Goal: Complete application form: Complete application form

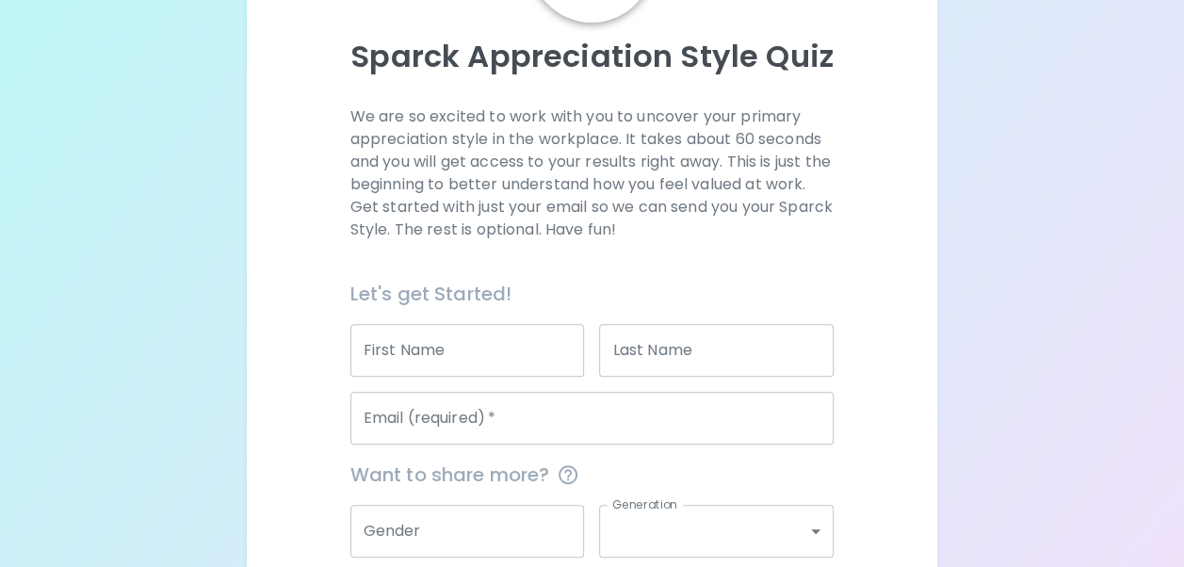
scroll to position [233, 0]
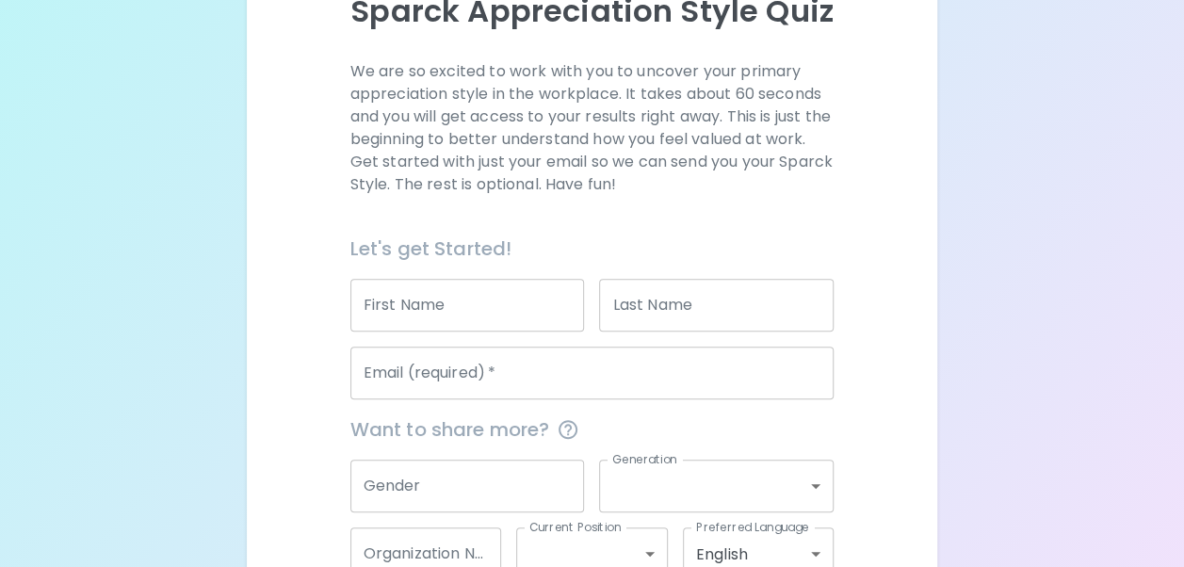
click at [381, 306] on input "First Name" at bounding box center [467, 305] width 235 height 53
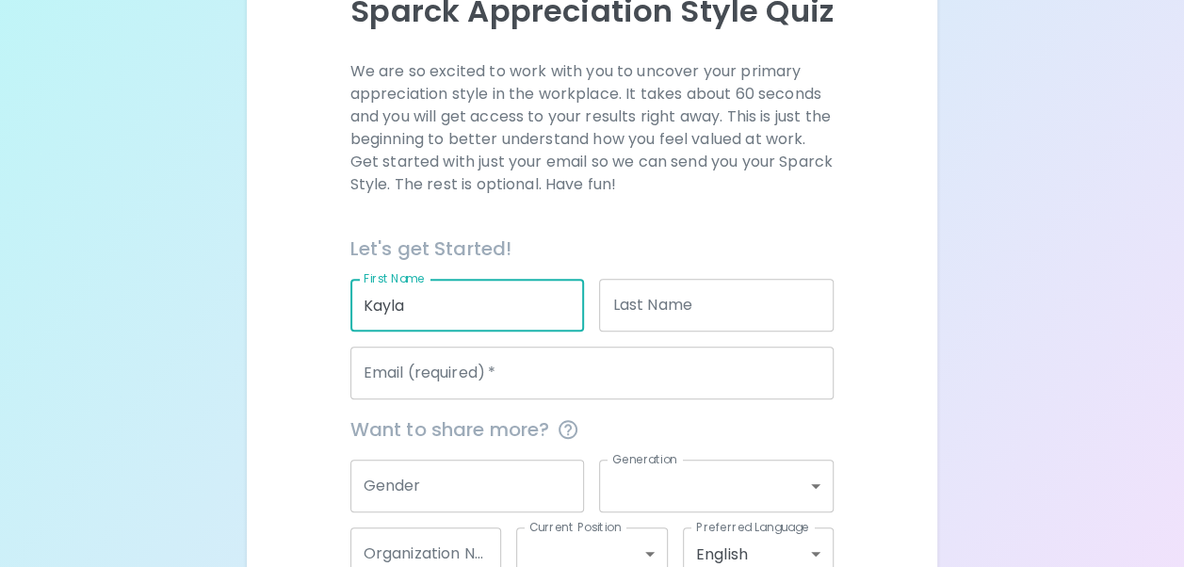
type input "Kayla"
click at [646, 315] on input "Last Name" at bounding box center [716, 305] width 235 height 53
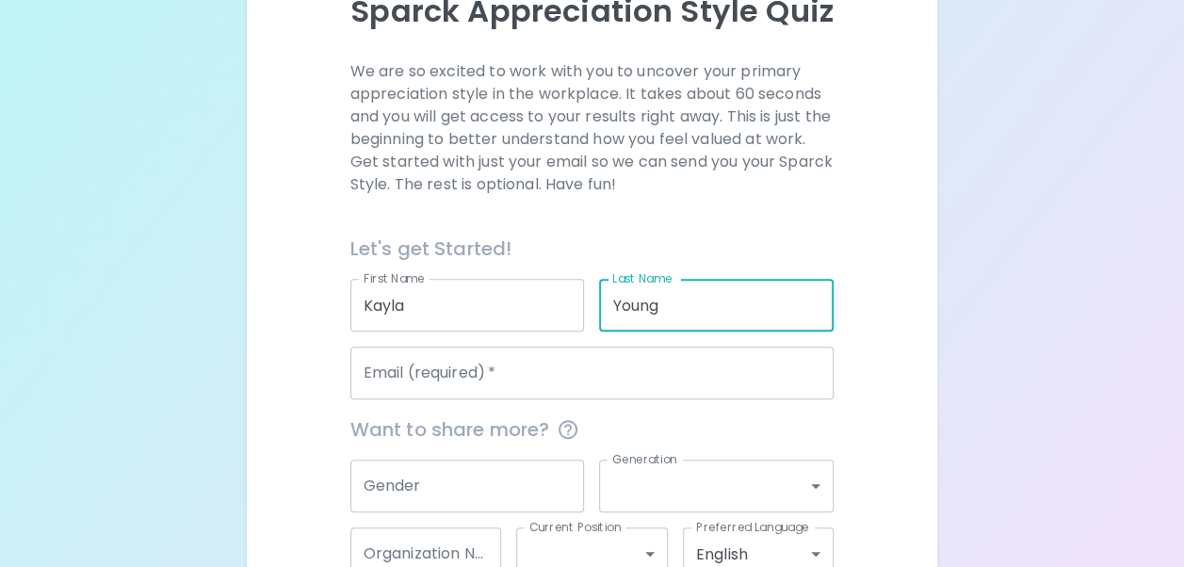
type input "Young"
click at [494, 394] on input "Email (required)   *" at bounding box center [592, 373] width 484 height 53
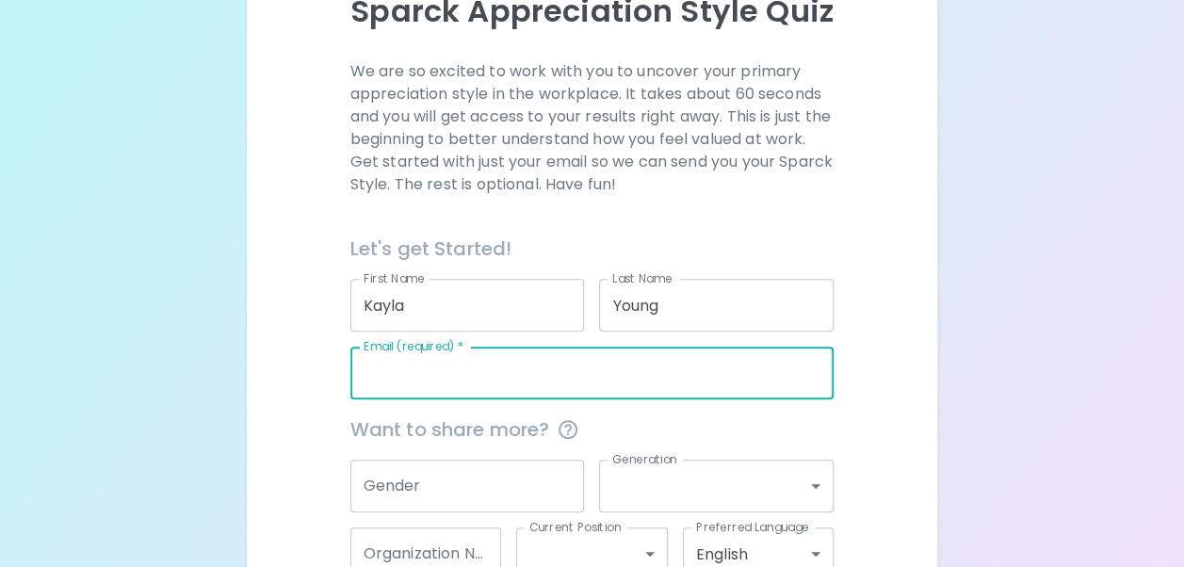
type input "[EMAIL_ADDRESS][DOMAIN_NAME]"
click at [456, 505] on input "Gender" at bounding box center [467, 486] width 235 height 53
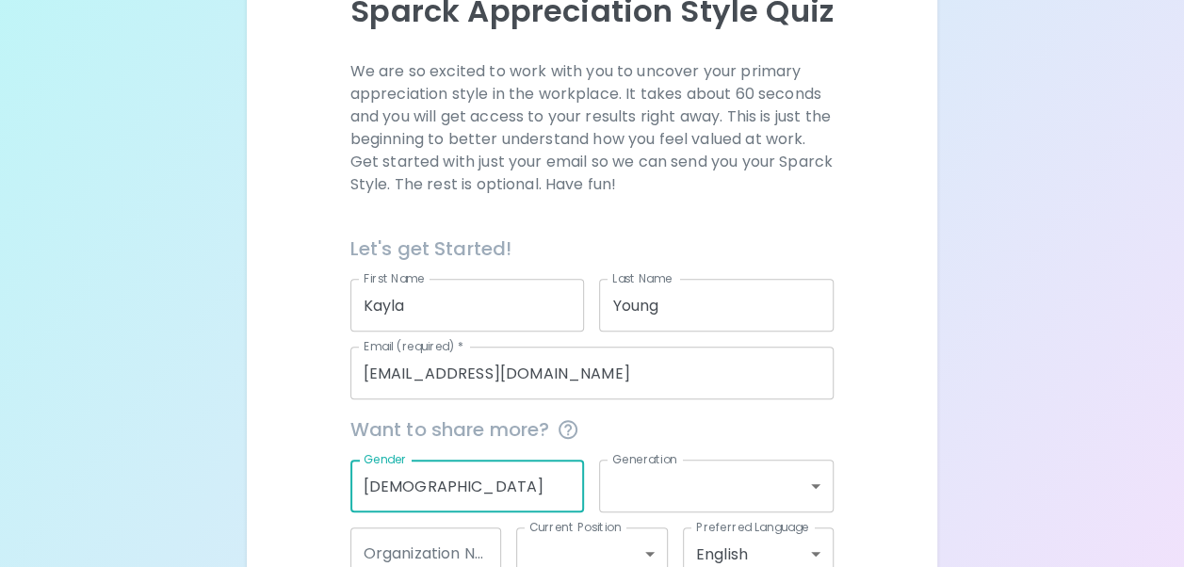
type input "[DEMOGRAPHIC_DATA]"
click at [618, 472] on body "Sparck Appreciation Style Quiz We are so excited to work with you to uncover yo…" at bounding box center [592, 227] width 1184 height 920
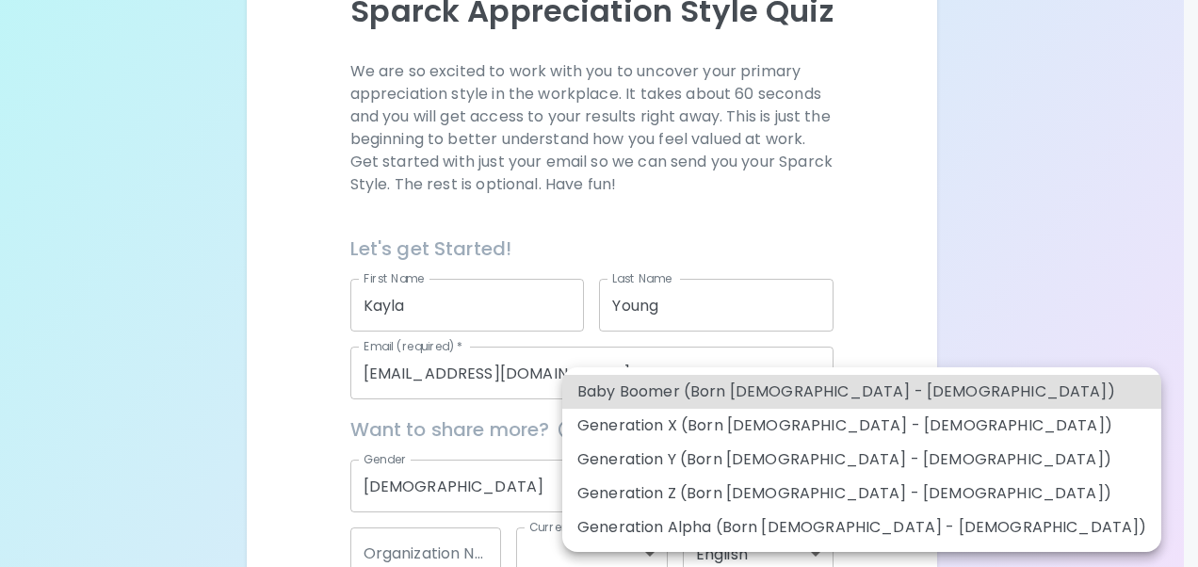
click at [684, 505] on li "Generation Z (Born [DEMOGRAPHIC_DATA] - [DEMOGRAPHIC_DATA])" at bounding box center [861, 494] width 599 height 34
type input "generation_z"
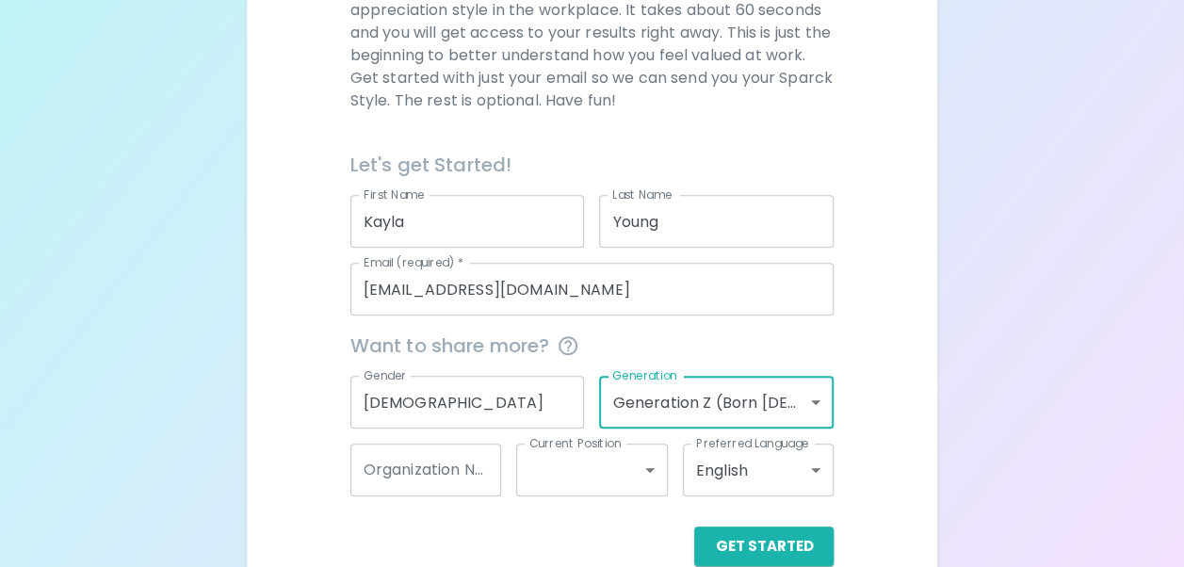
scroll to position [352, 0]
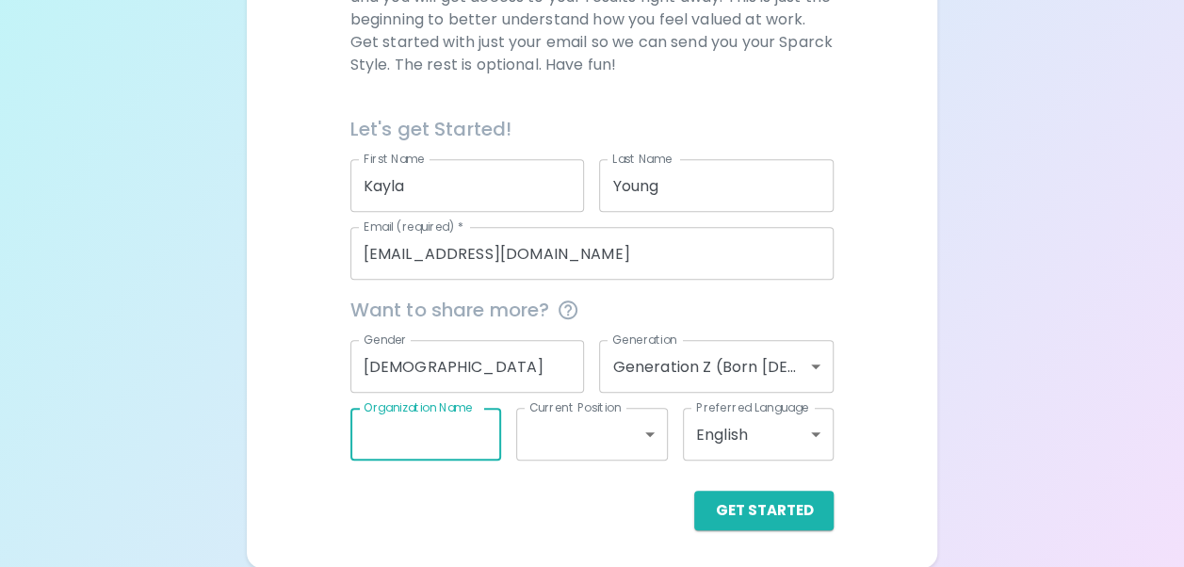
click at [407, 415] on div "Organization Name Organization Name" at bounding box center [426, 434] width 152 height 53
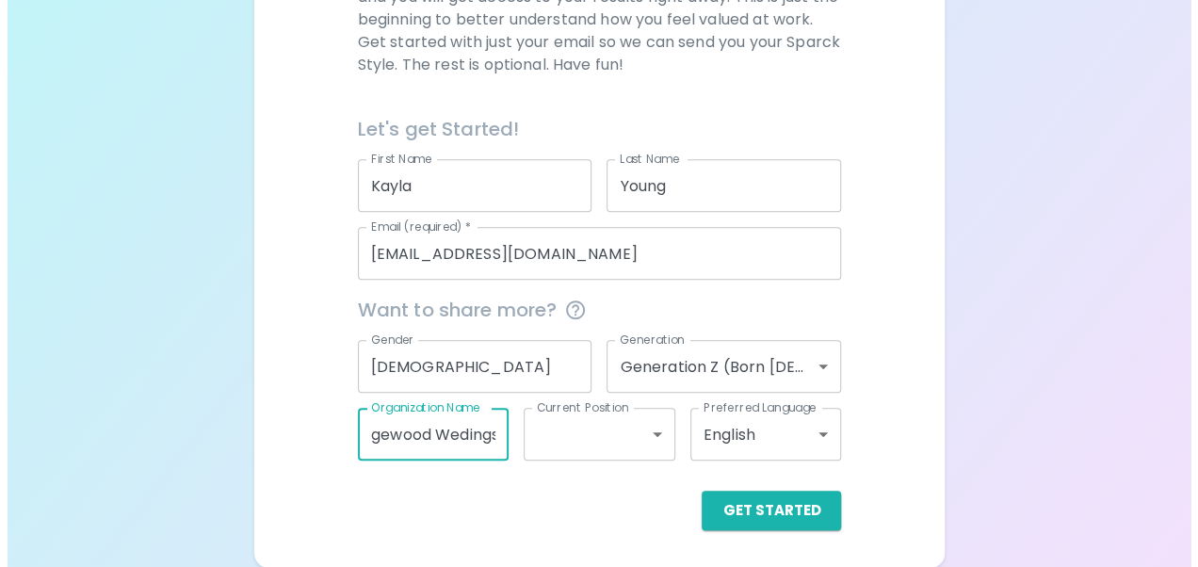
scroll to position [0, 42]
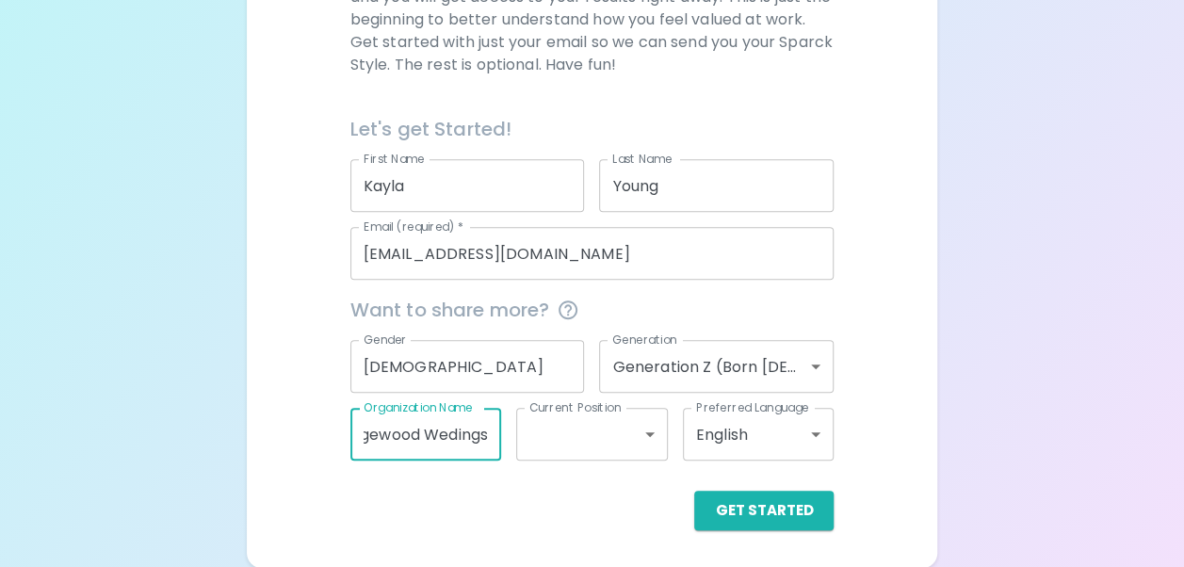
type input "Wedgewood Wedings"
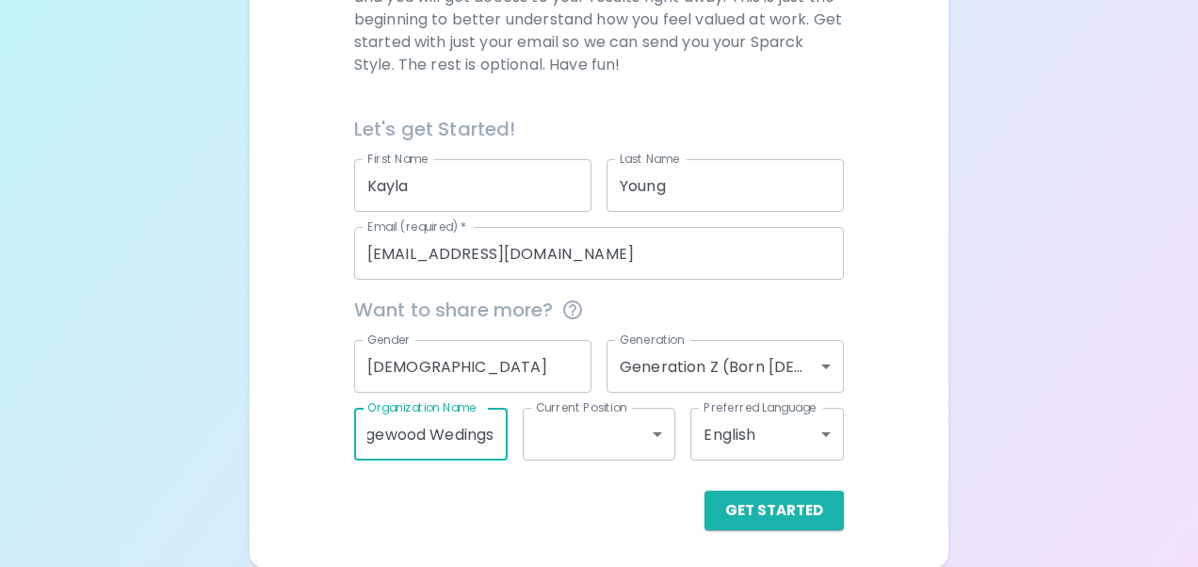
click at [590, 445] on body "Sparck Appreciation Style Quiz We are so excited to work with you to uncover yo…" at bounding box center [599, 108] width 1198 height 920
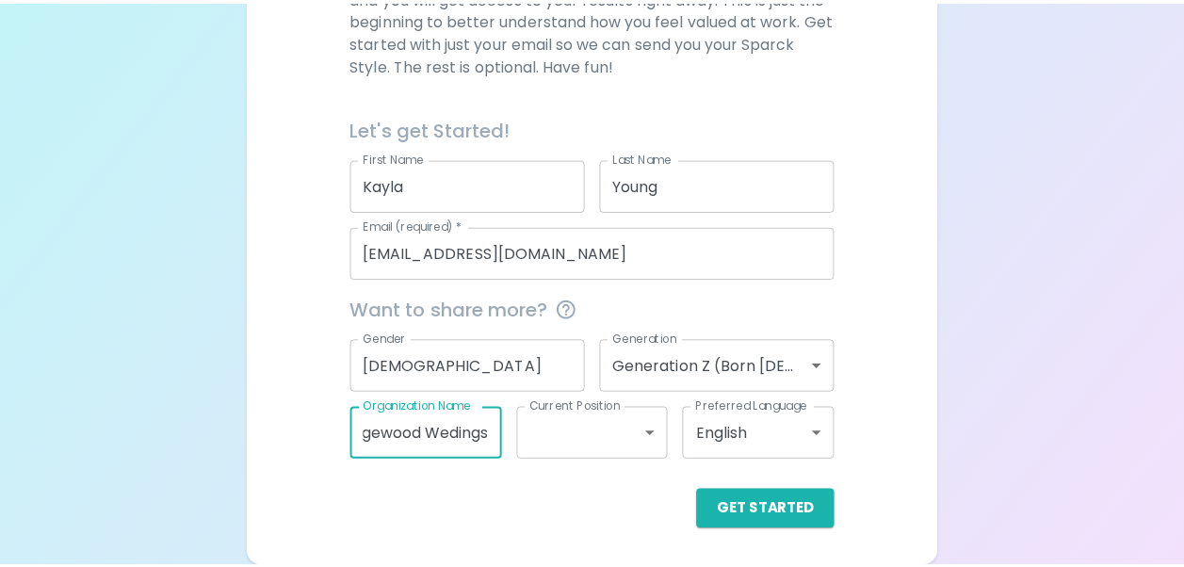
scroll to position [0, 0]
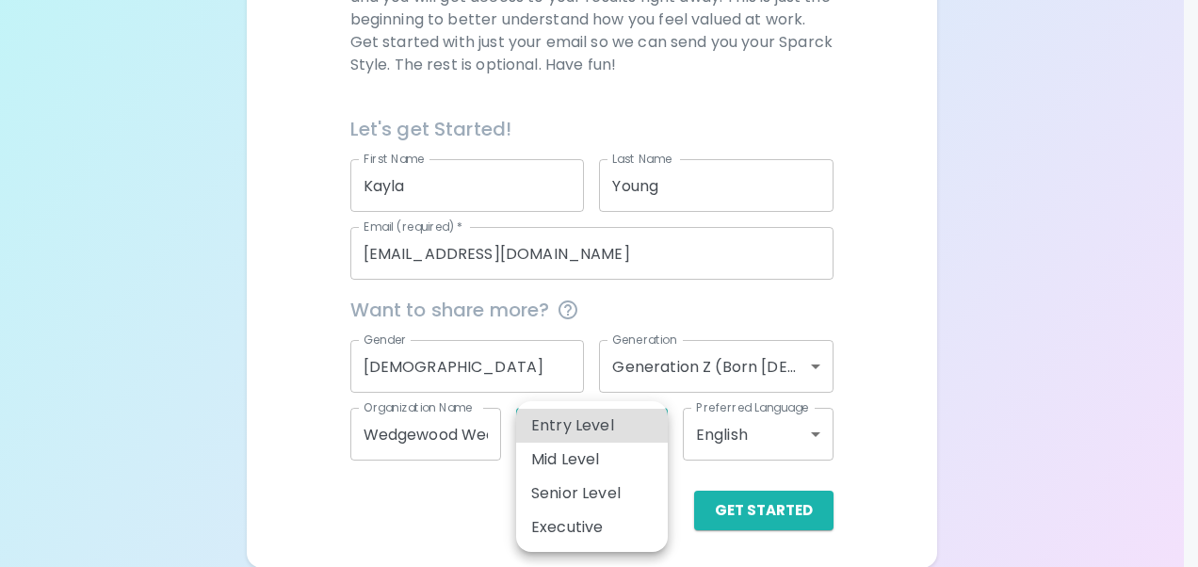
click at [566, 473] on li "Mid Level" at bounding box center [592, 460] width 152 height 34
type input "mid_level"
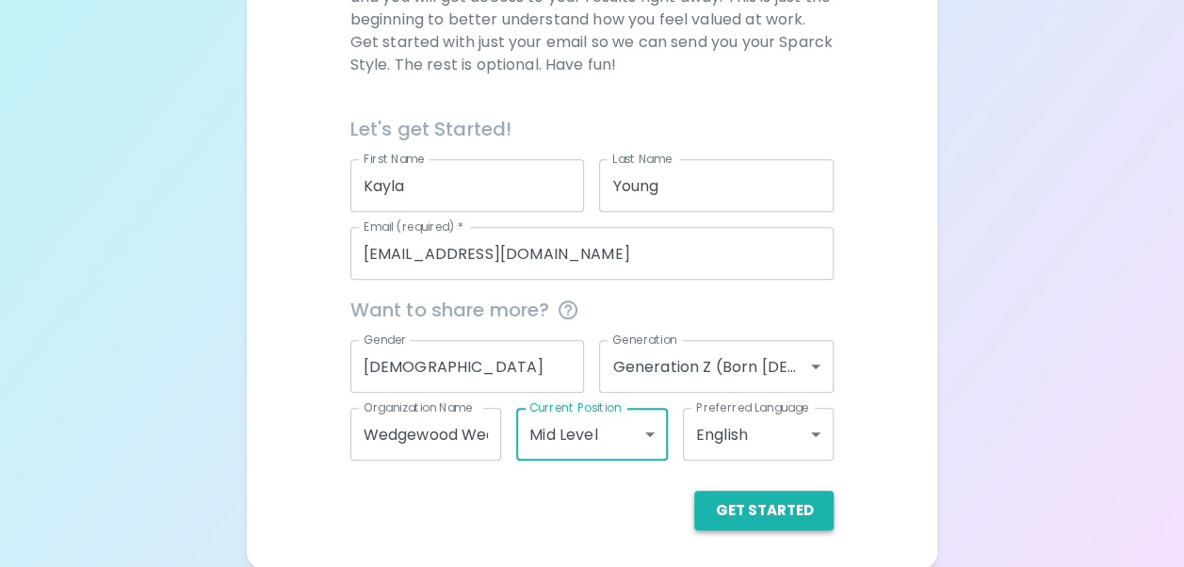
click at [831, 512] on button "Get Started" at bounding box center [763, 511] width 139 height 40
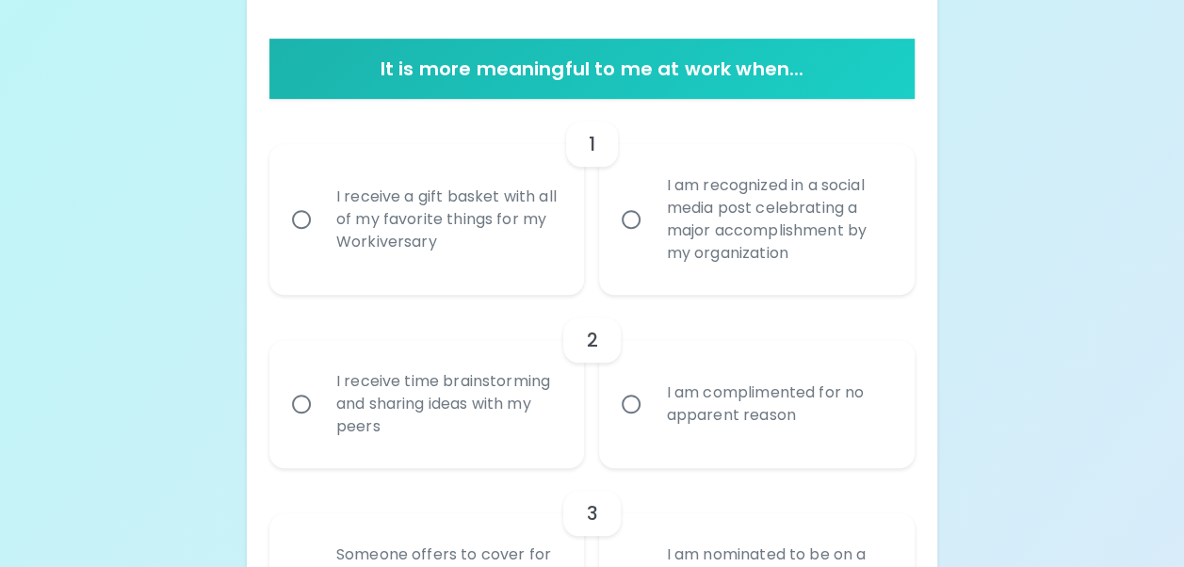
click at [302, 215] on input "I receive a gift basket with all of my favorite things for my Workiversary" at bounding box center [302, 220] width 40 height 40
radio input "true"
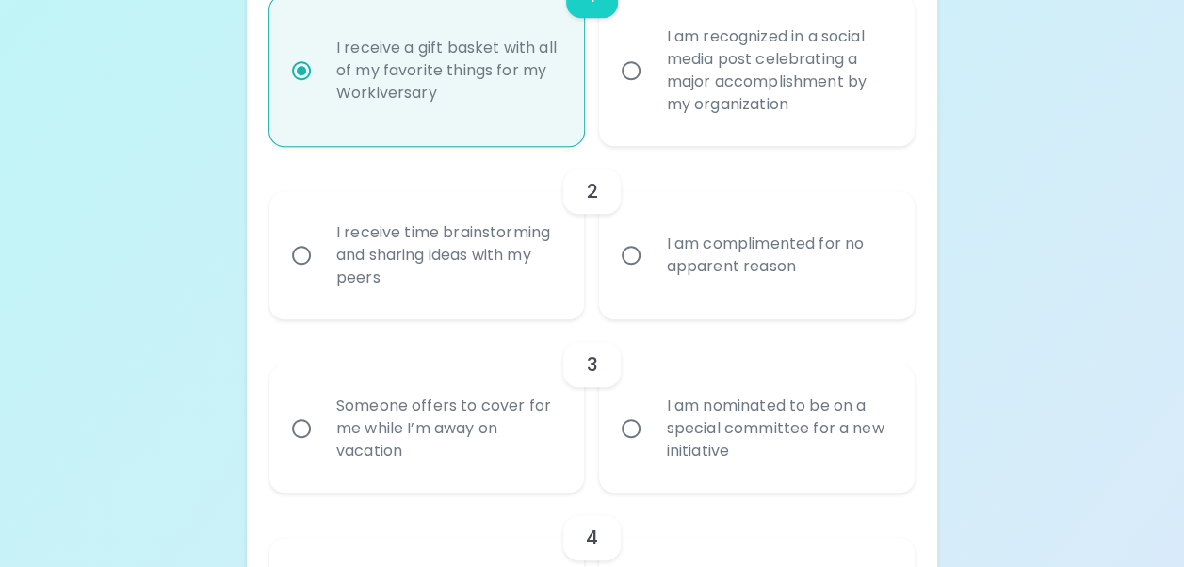
scroll to position [503, 0]
click at [477, 302] on div "I receive time brainstorming and sharing ideas with my peers" at bounding box center [447, 253] width 253 height 113
click at [321, 273] on input "I receive time brainstorming and sharing ideas with my peers" at bounding box center [302, 254] width 40 height 40
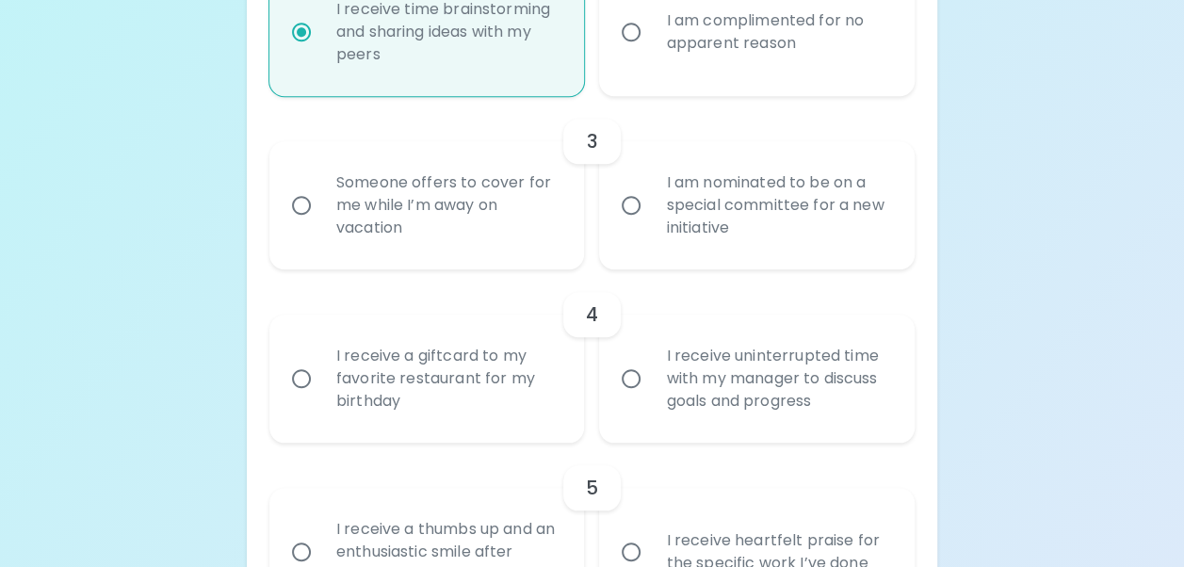
scroll to position [708, 0]
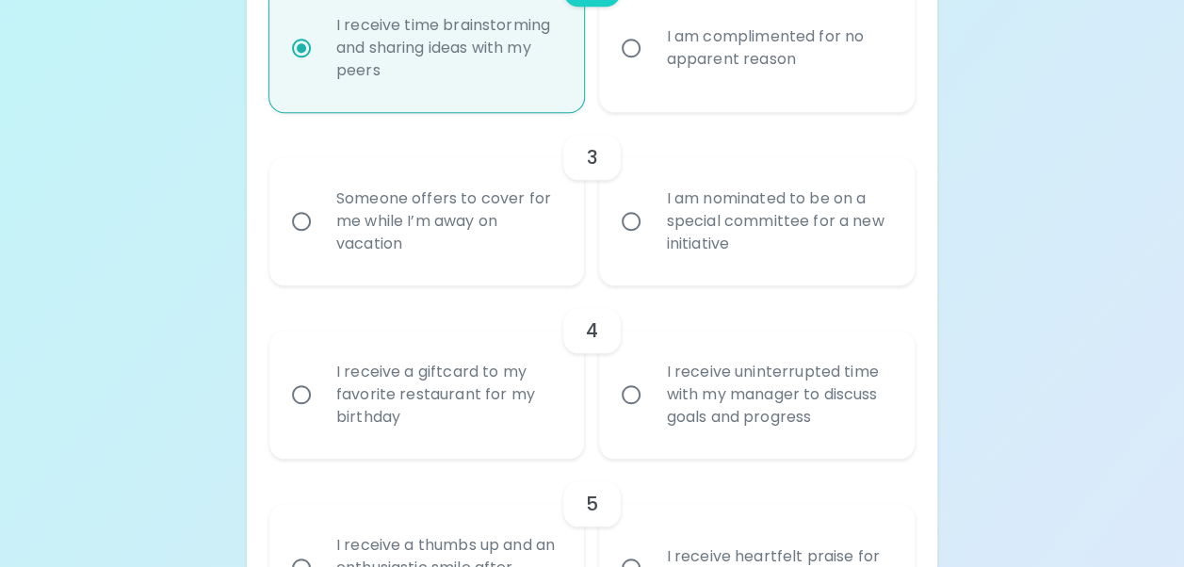
radio input "true"
click at [682, 217] on div "I am nominated to be on a special committee for a new initiative" at bounding box center [777, 221] width 253 height 113
click at [651, 217] on input "I am nominated to be on a special committee for a new initiative" at bounding box center [631, 222] width 40 height 40
radio input "false"
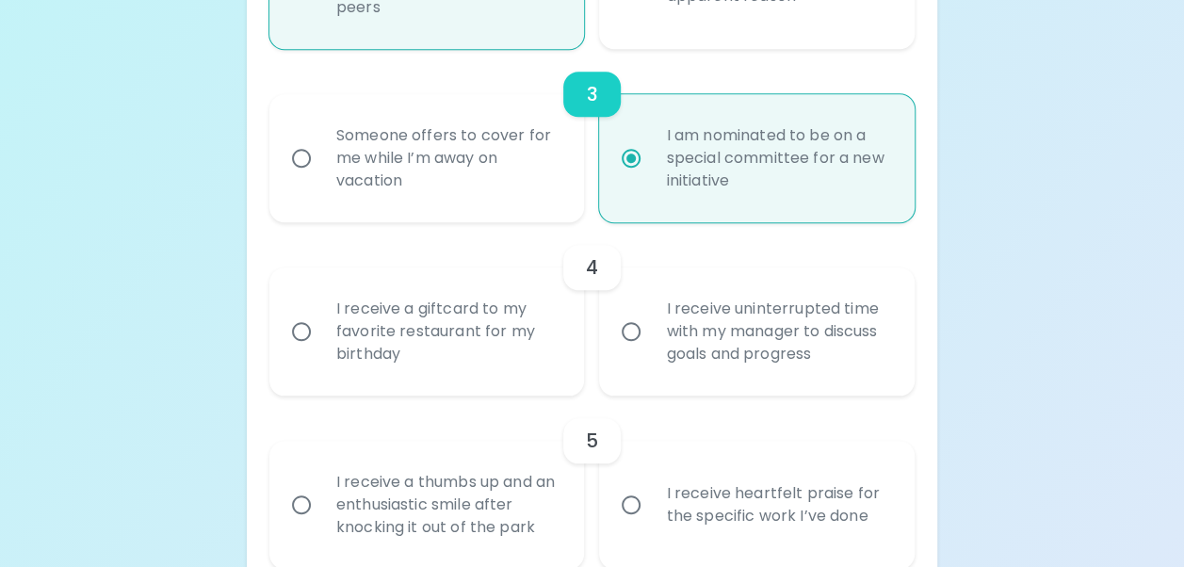
scroll to position [859, 0]
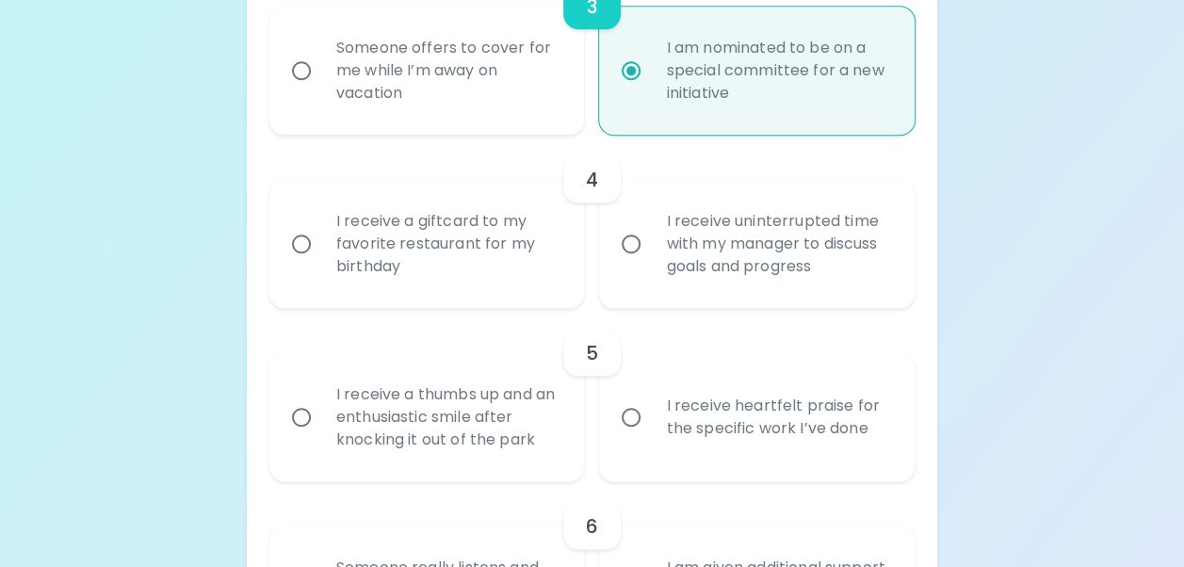
radio input "true"
click at [299, 237] on input "I receive a giftcard to my favorite restaurant for my birthday" at bounding box center [302, 244] width 40 height 40
radio input "false"
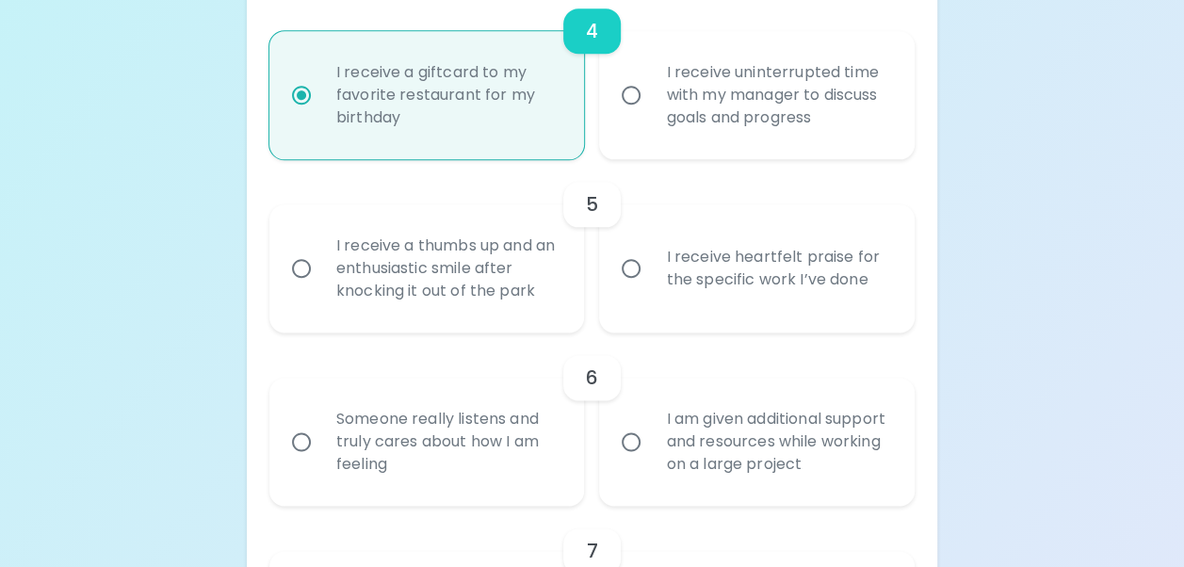
scroll to position [1010, 0]
radio input "true"
click at [668, 268] on div "I receive heartfelt praise for the specific work I’ve done" at bounding box center [777, 266] width 253 height 90
click at [651, 268] on input "I receive heartfelt praise for the specific work I’ve done" at bounding box center [631, 267] width 40 height 40
radio input "false"
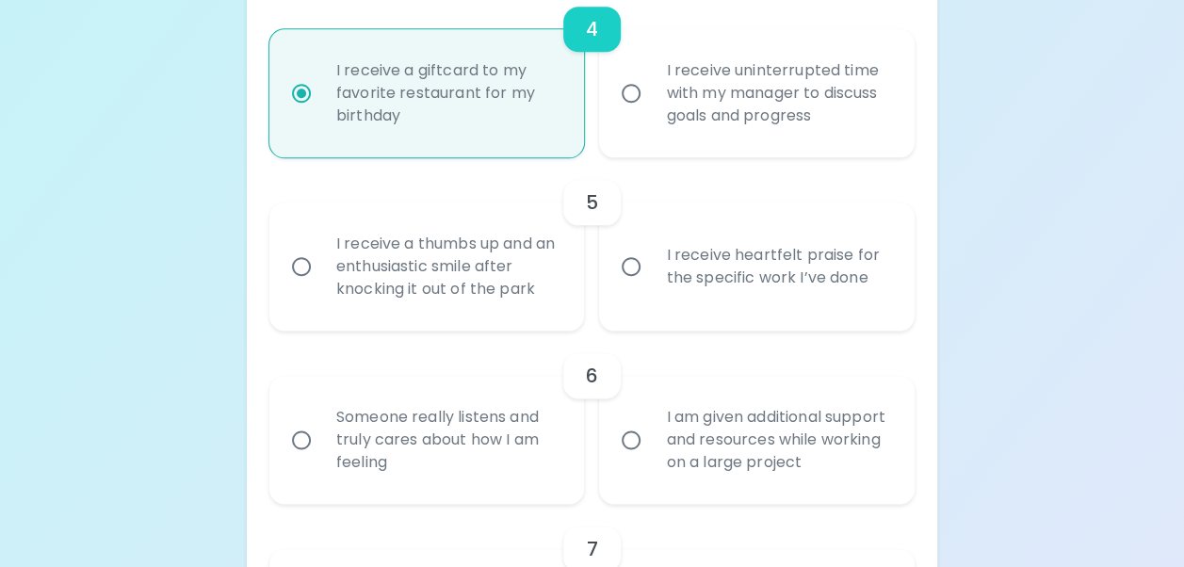
radio input "false"
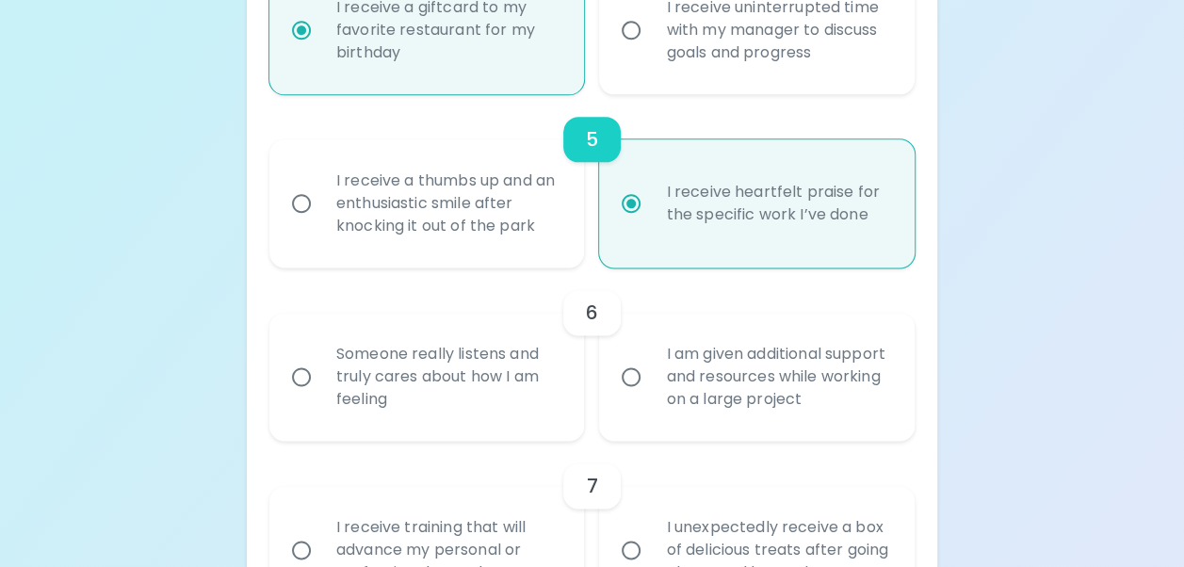
scroll to position [1160, 0]
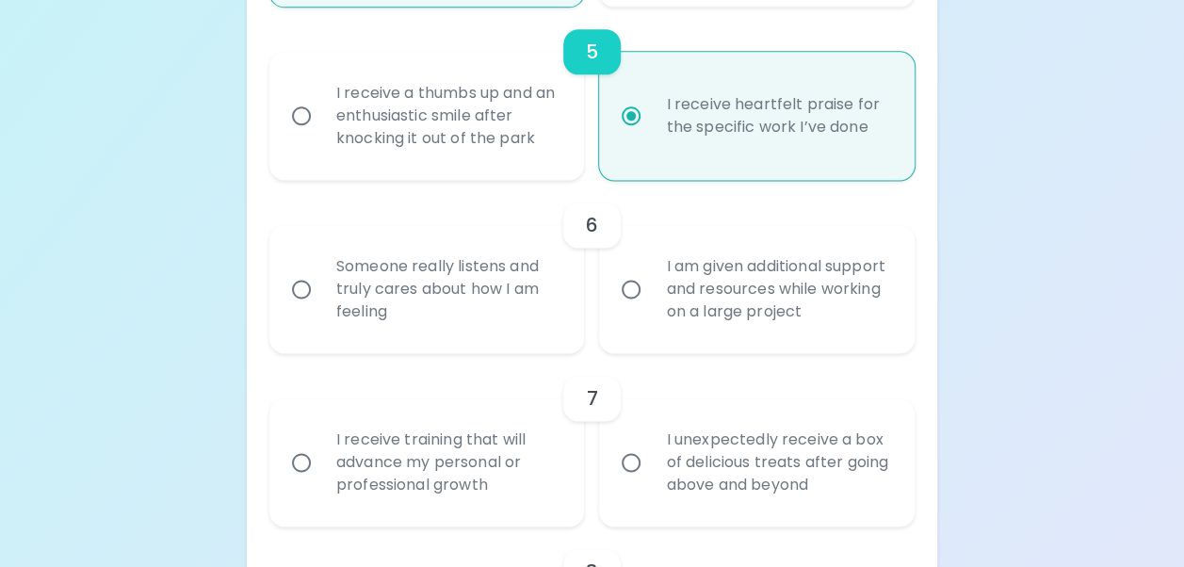
radio input "true"
click at [490, 281] on div "Someone really listens and truly cares about how I am feeling" at bounding box center [447, 289] width 253 height 113
click at [321, 281] on input "Someone really listens and truly cares about how I am feeling" at bounding box center [302, 289] width 40 height 40
radio input "false"
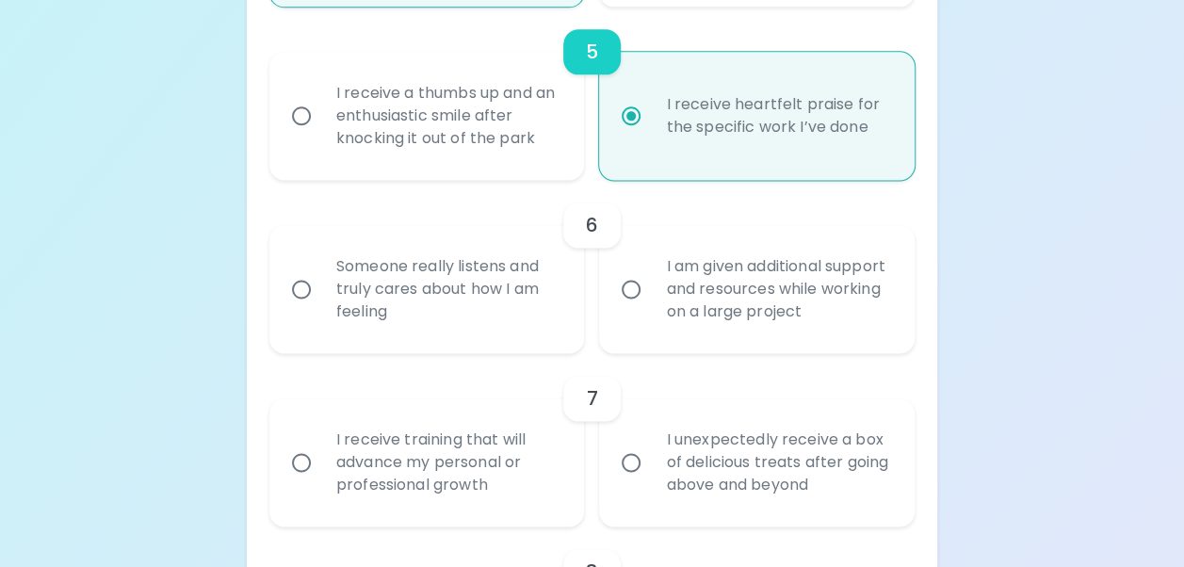
radio input "false"
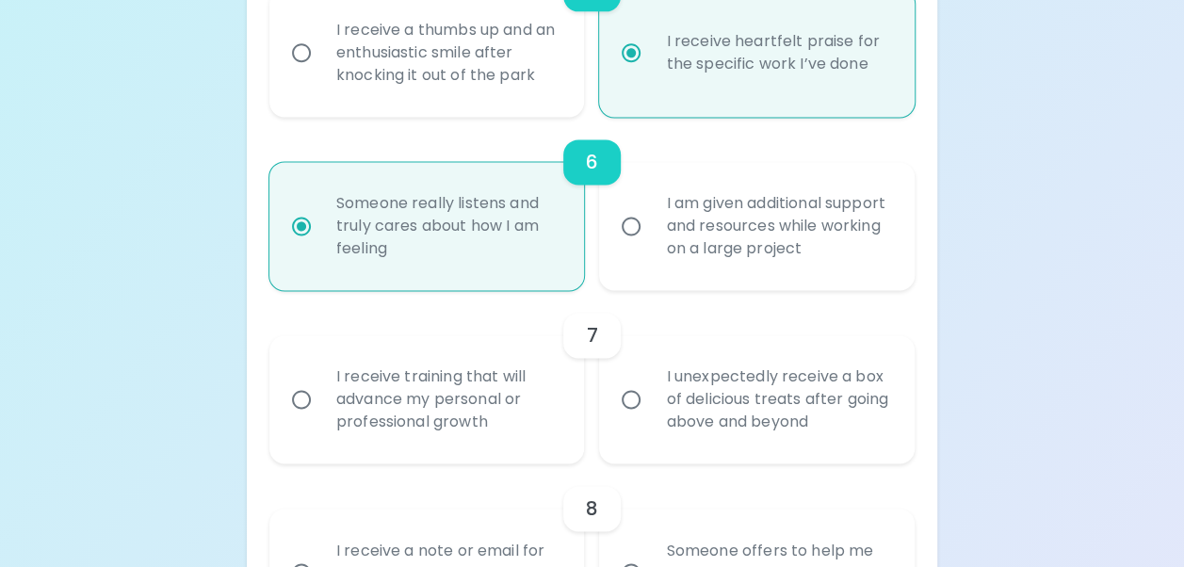
scroll to position [1311, 0]
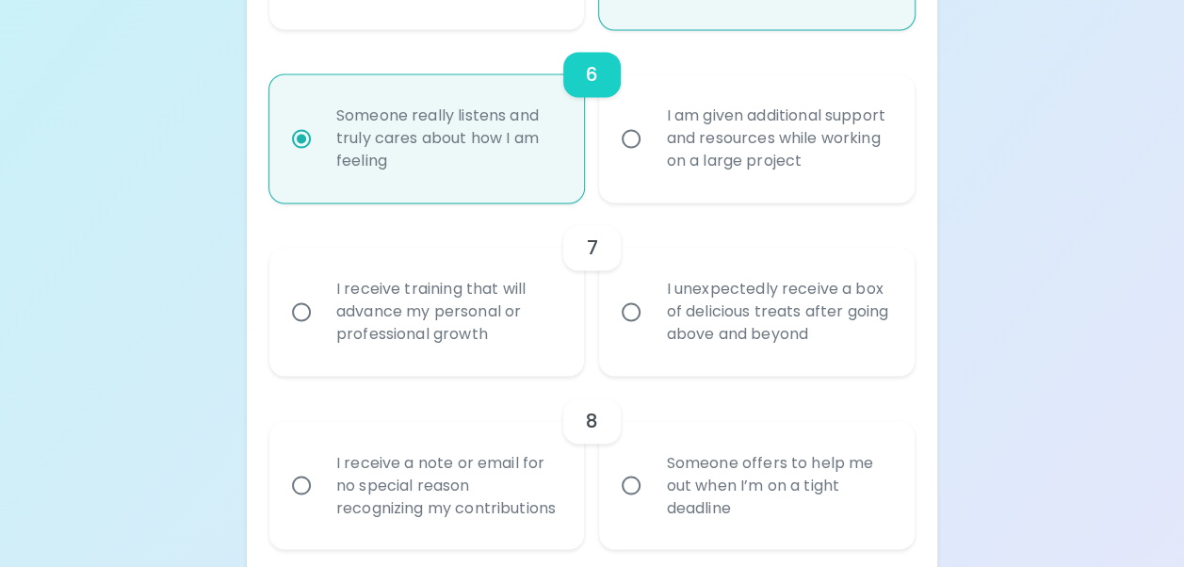
radio input "true"
click at [665, 179] on div "I am given additional support and resources while working on a large project" at bounding box center [777, 138] width 253 height 113
click at [651, 158] on input "I am given additional support and resources while working on a large project" at bounding box center [631, 139] width 40 height 40
radio input "false"
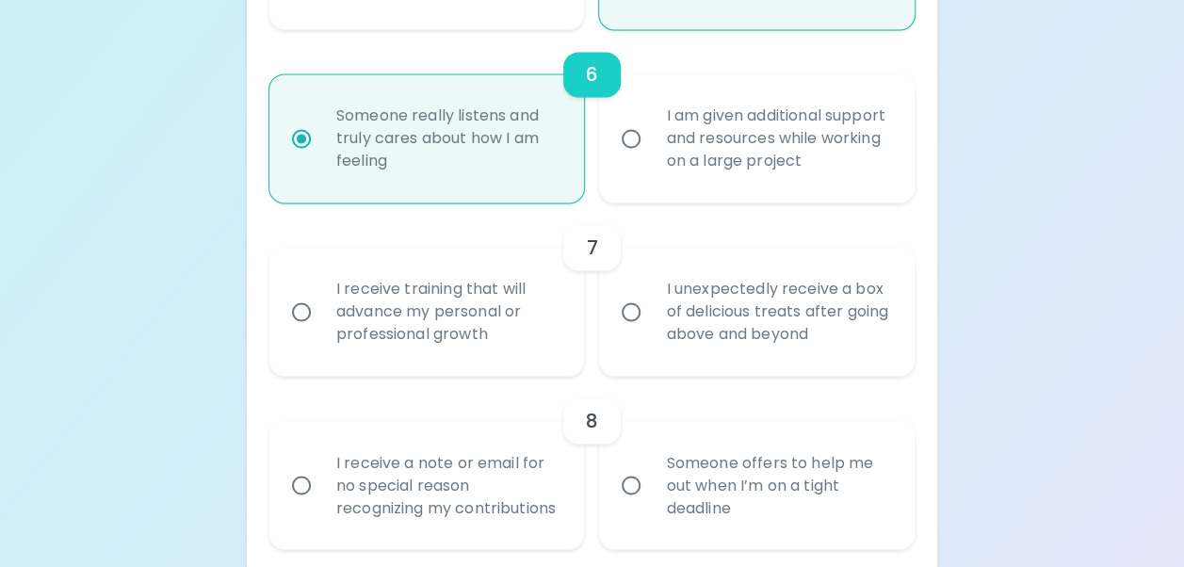
radio input "false"
radio input "true"
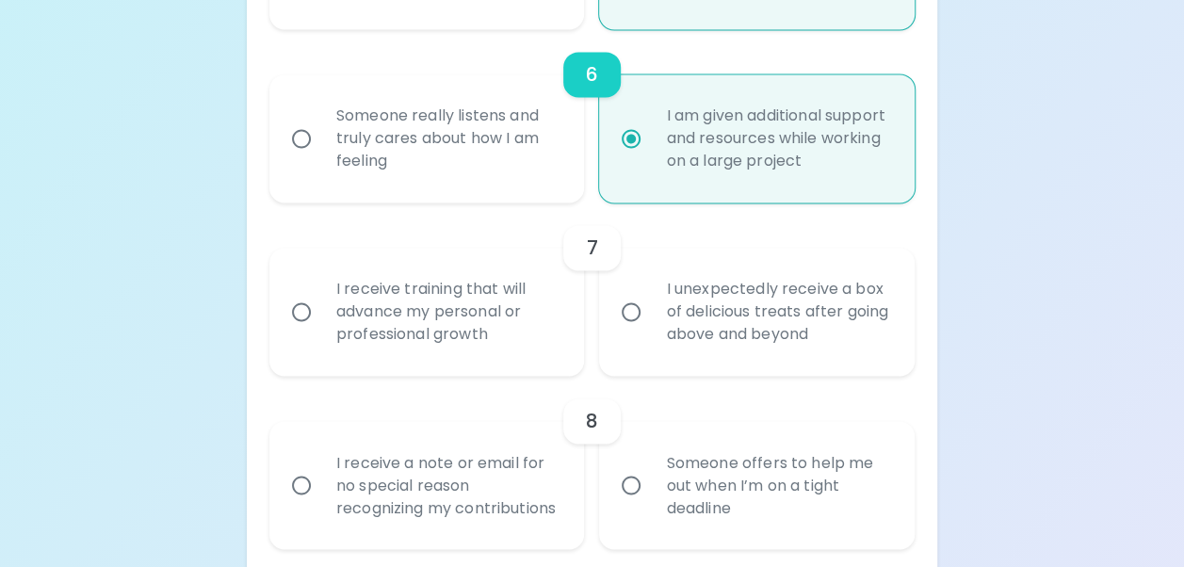
radio input "true"
click at [416, 315] on div "I receive training that will advance my personal or professional growth" at bounding box center [447, 311] width 253 height 113
click at [321, 315] on input "I receive training that will advance my personal or professional growth" at bounding box center [302, 312] width 40 height 40
radio input "false"
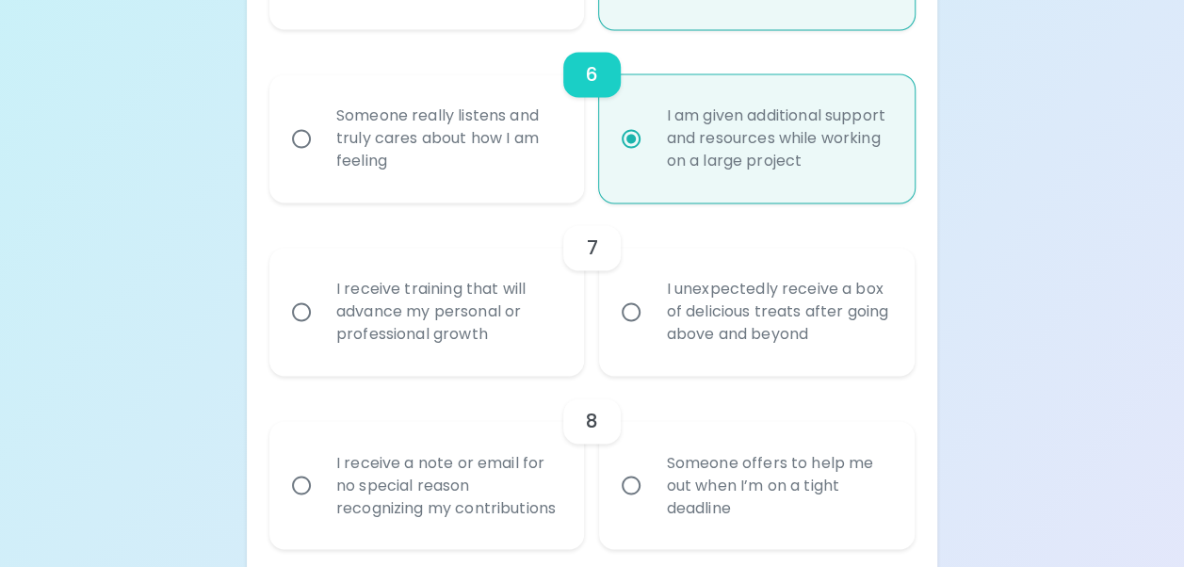
radio input "false"
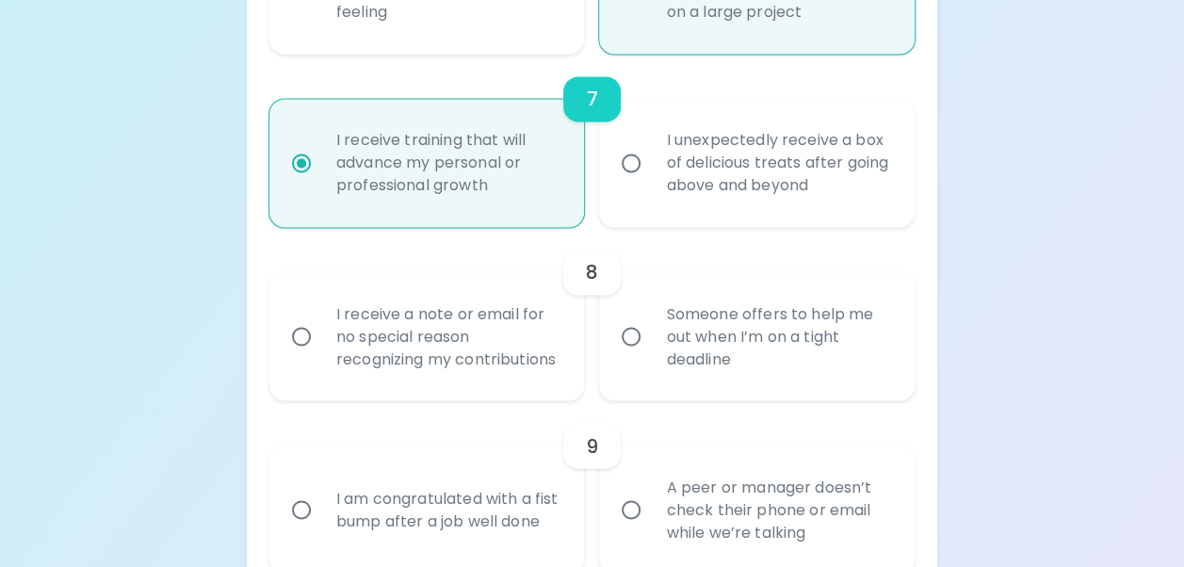
scroll to position [1462, 0]
radio input "true"
click at [802, 328] on div "Someone offers to help me out when I’m on a tight deadline" at bounding box center [777, 334] width 253 height 113
click at [651, 328] on input "Someone offers to help me out when I’m on a tight deadline" at bounding box center [631, 335] width 40 height 40
radio input "false"
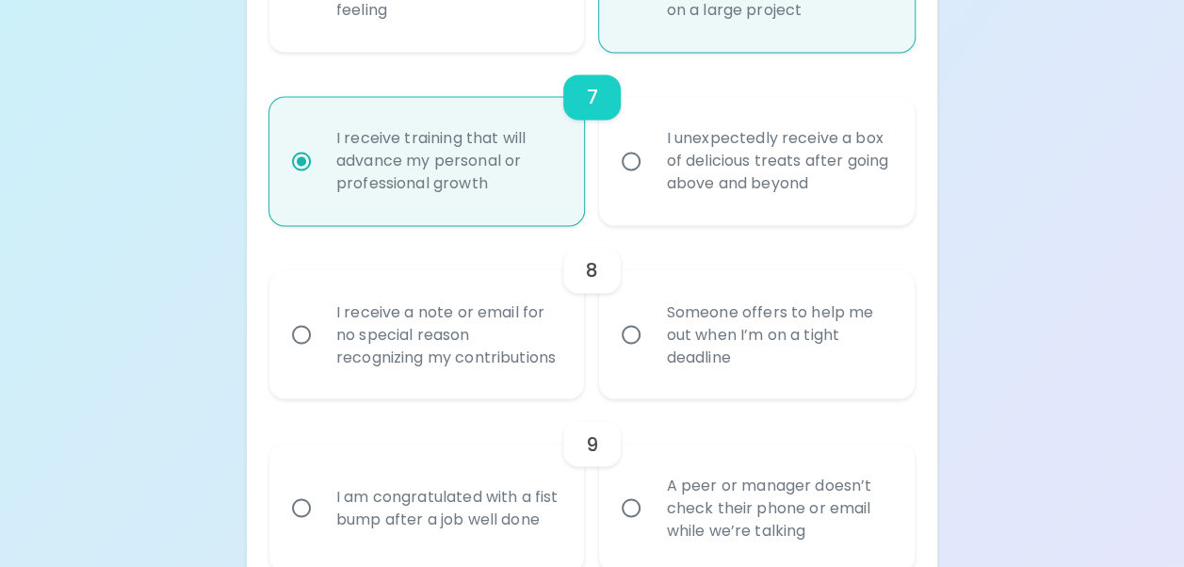
radio input "false"
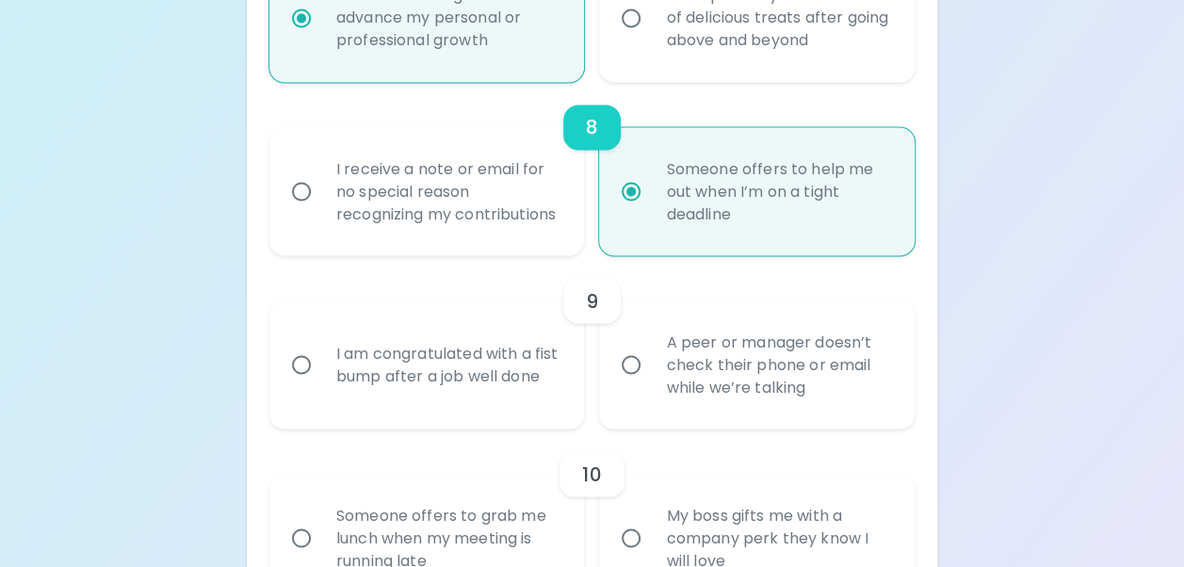
scroll to position [1612, 0]
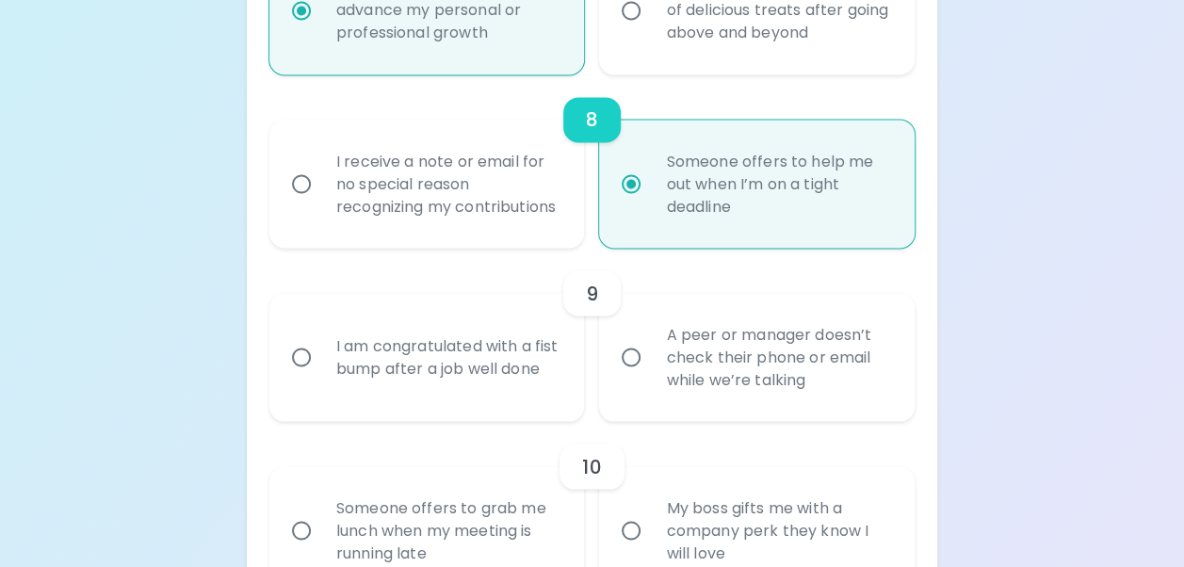
radio input "true"
click at [753, 398] on div "A peer or manager doesn’t check their phone or email while we’re talking" at bounding box center [777, 356] width 253 height 113
click at [651, 377] on input "A peer or manager doesn’t check their phone or email while we’re talking" at bounding box center [631, 357] width 40 height 40
radio input "false"
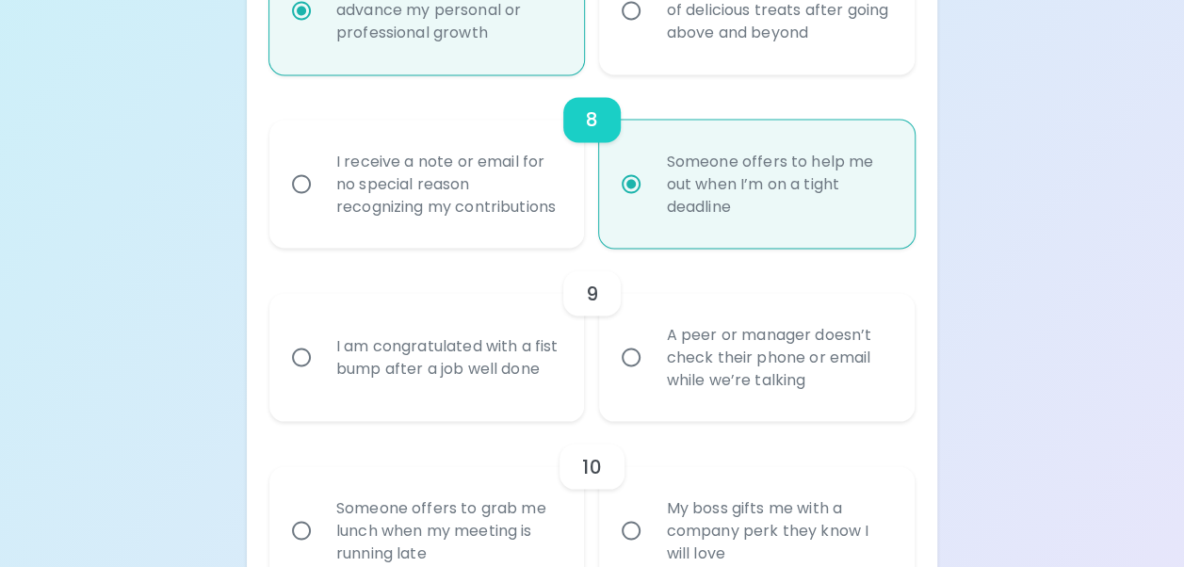
radio input "false"
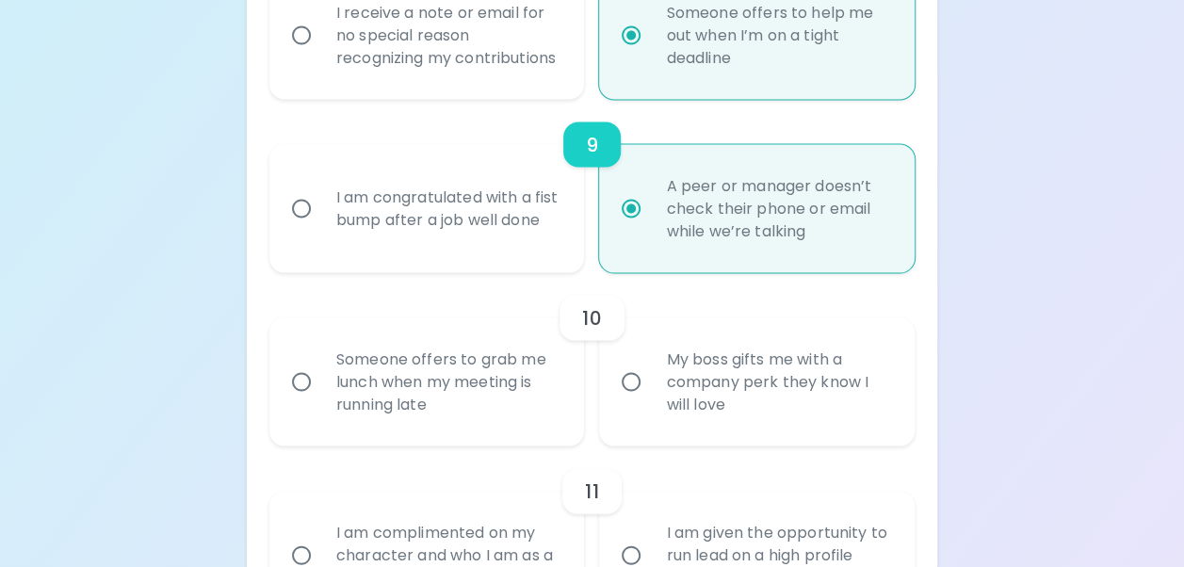
scroll to position [1763, 0]
radio input "true"
click at [670, 411] on div "My boss gifts me with a company perk they know I will love" at bounding box center [777, 379] width 253 height 113
click at [651, 399] on input "My boss gifts me with a company perk they know I will love" at bounding box center [631, 380] width 40 height 40
radio input "false"
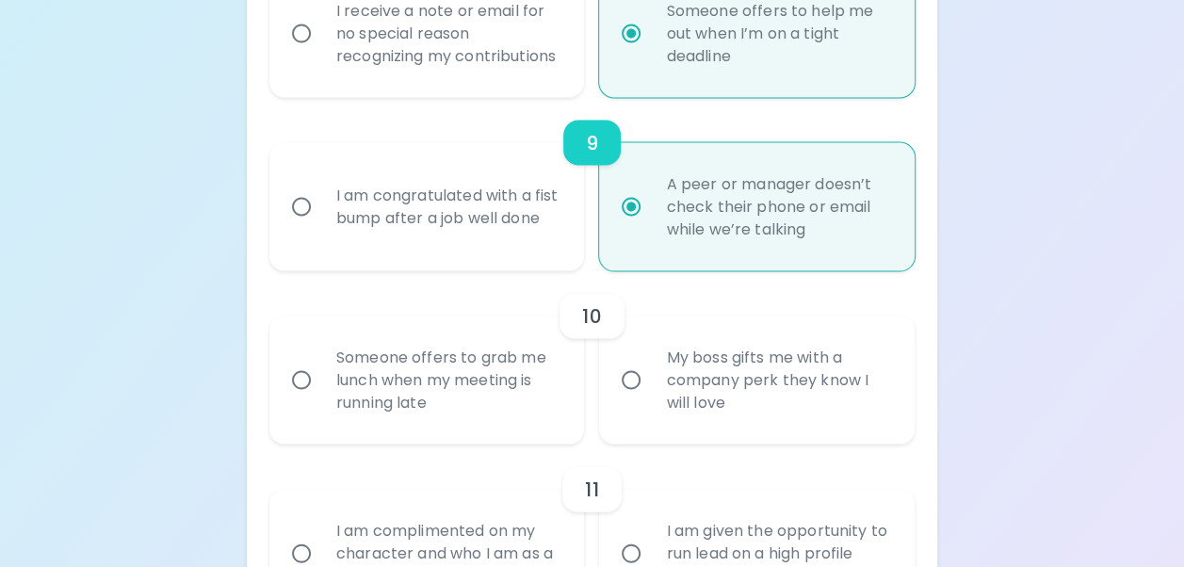
radio input "false"
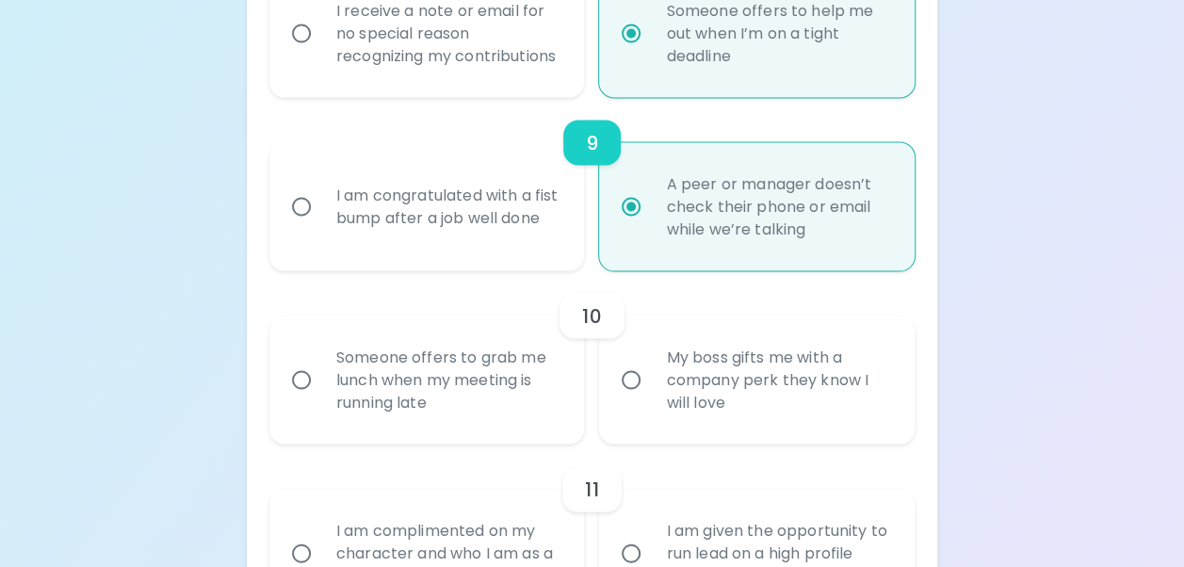
radio input "false"
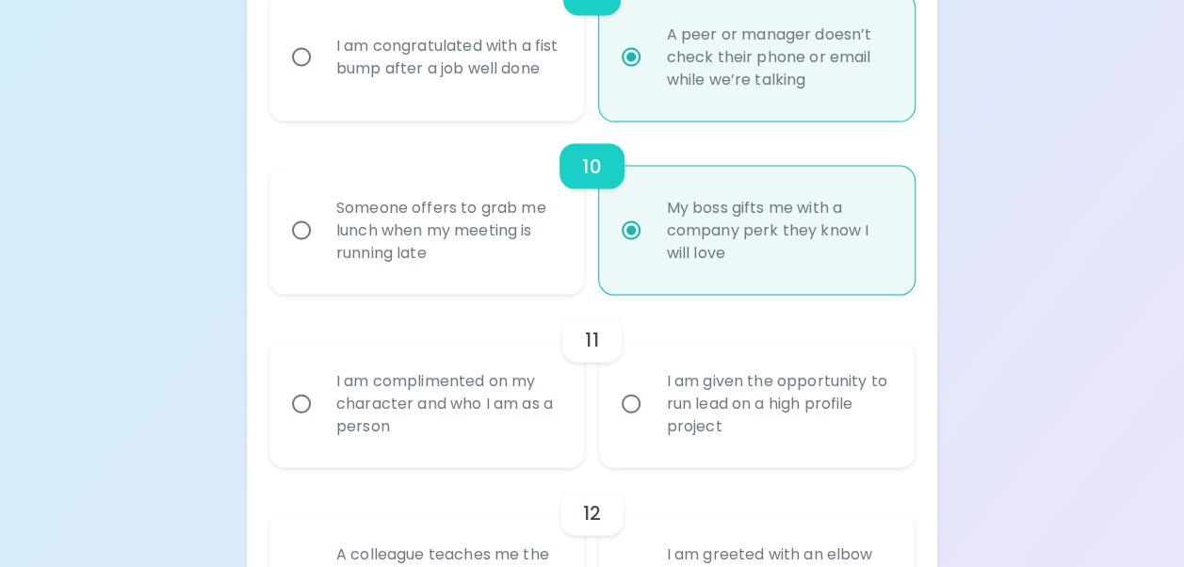
scroll to position [1914, 0]
radio input "true"
click at [388, 454] on div "I am complimented on my character and who I am as a person" at bounding box center [447, 402] width 253 height 113
click at [321, 422] on input "I am complimented on my character and who I am as a person" at bounding box center [302, 402] width 40 height 40
radio input "false"
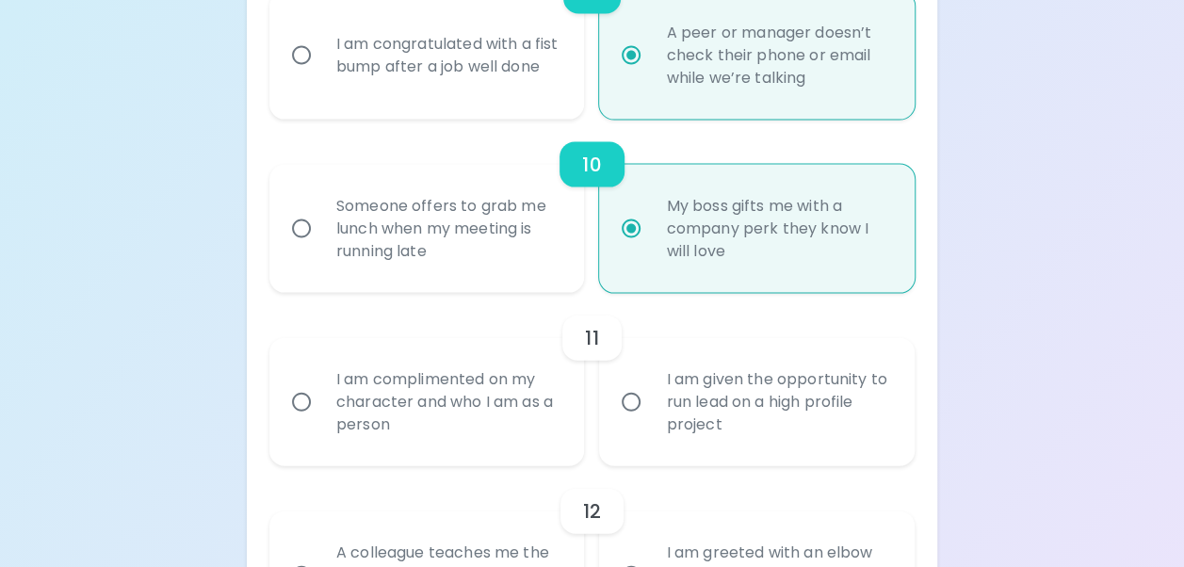
radio input "false"
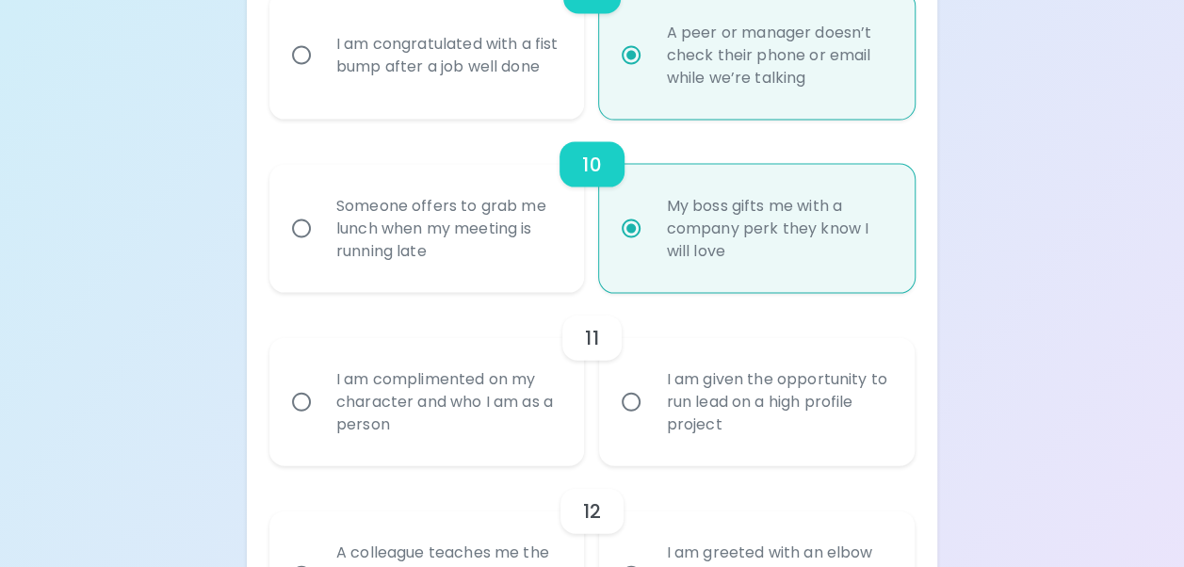
radio input "false"
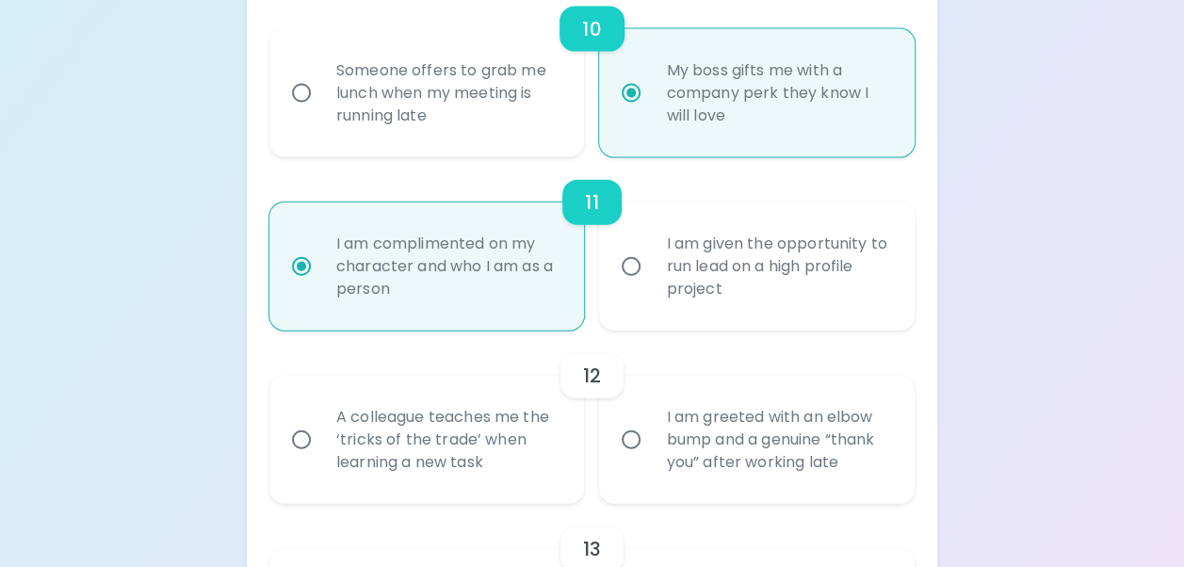
scroll to position [2064, 0]
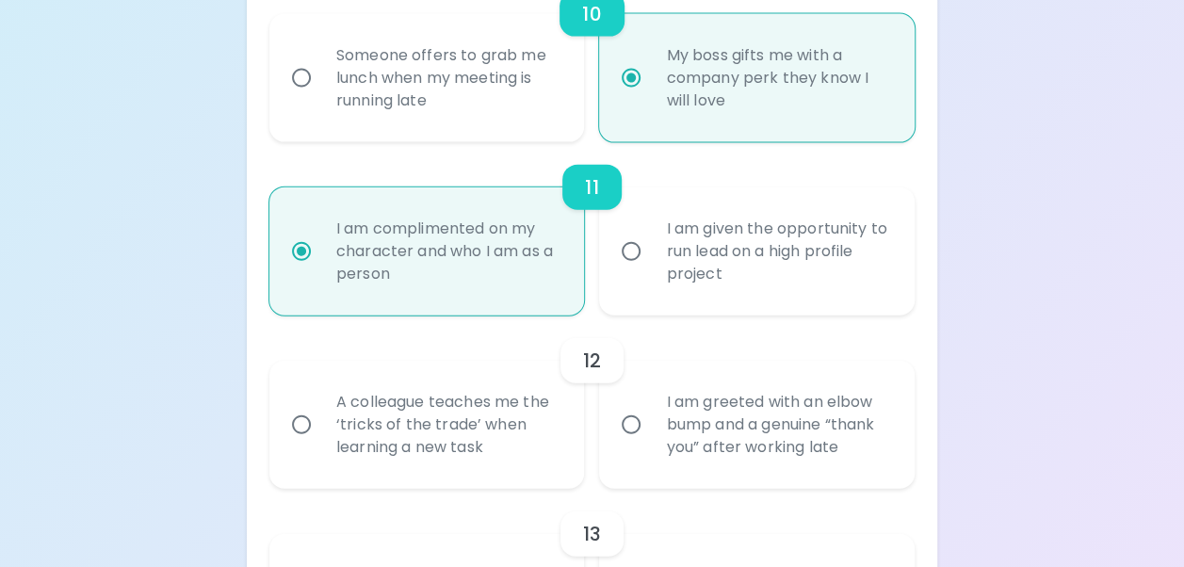
radio input "true"
click at [448, 472] on div "A colleague teaches me the ‘tricks of the trade’ when learning a new task" at bounding box center [447, 424] width 253 height 113
click at [321, 445] on input "A colleague teaches me the ‘tricks of the trade’ when learning a new task" at bounding box center [302, 425] width 40 height 40
radio input "false"
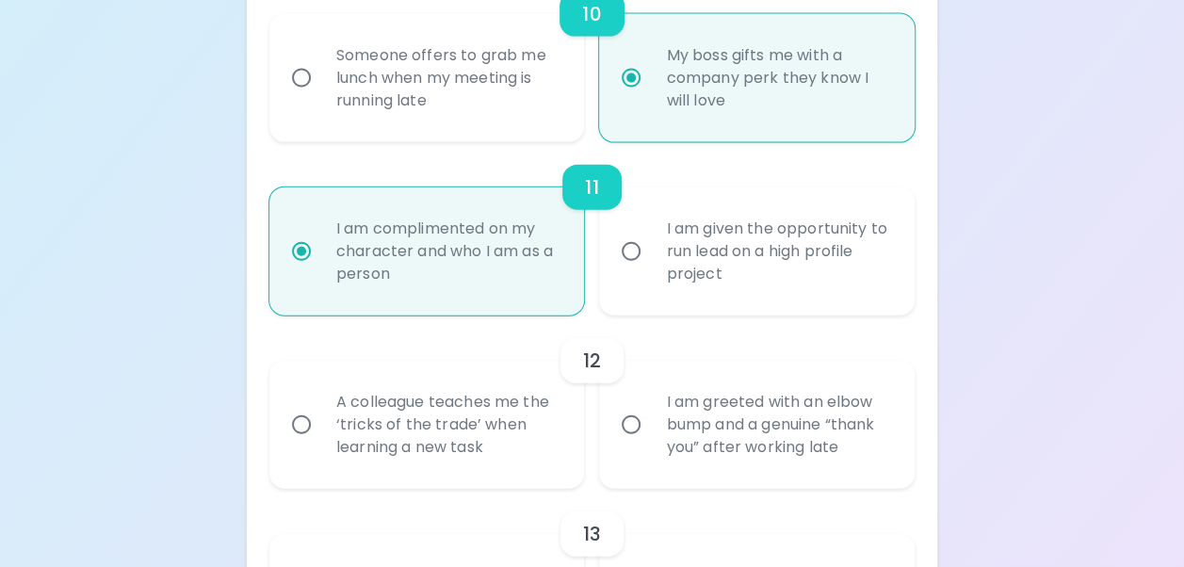
radio input "false"
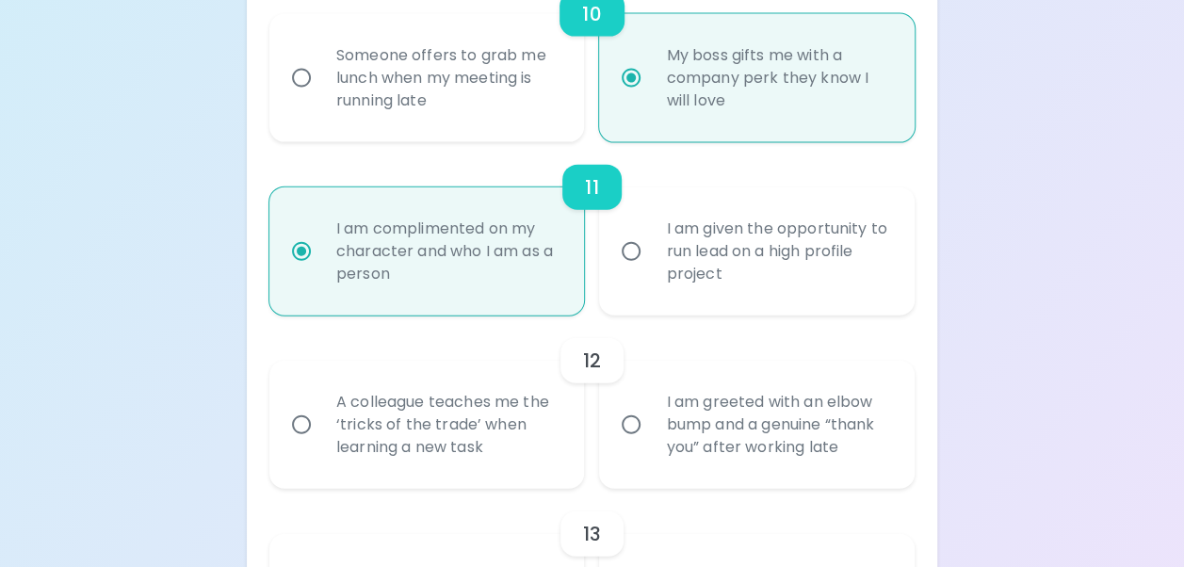
radio input "false"
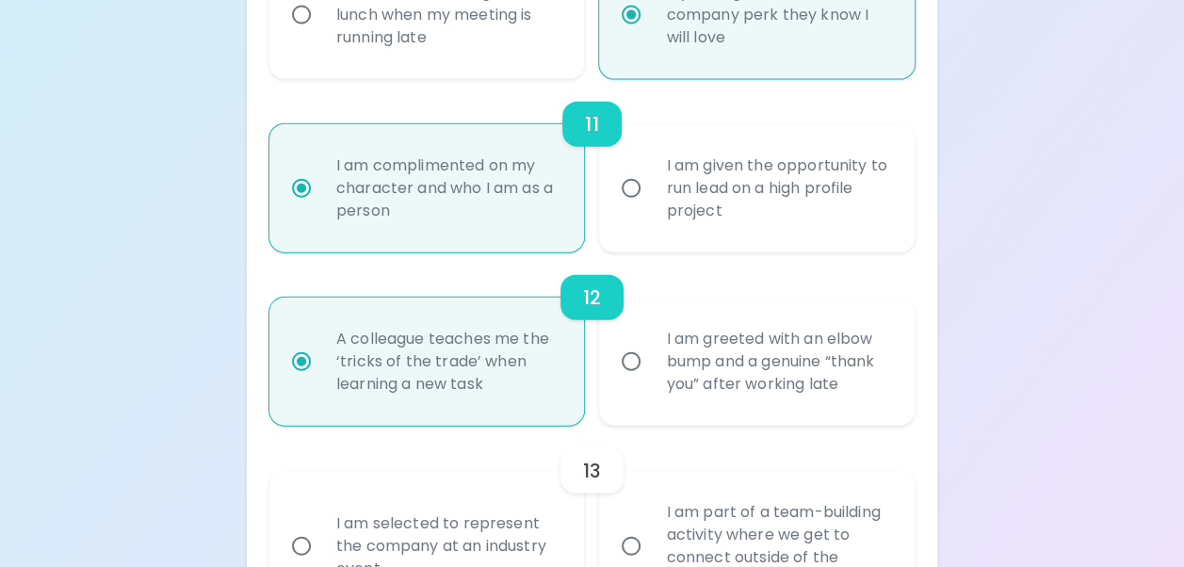
scroll to position [2215, 0]
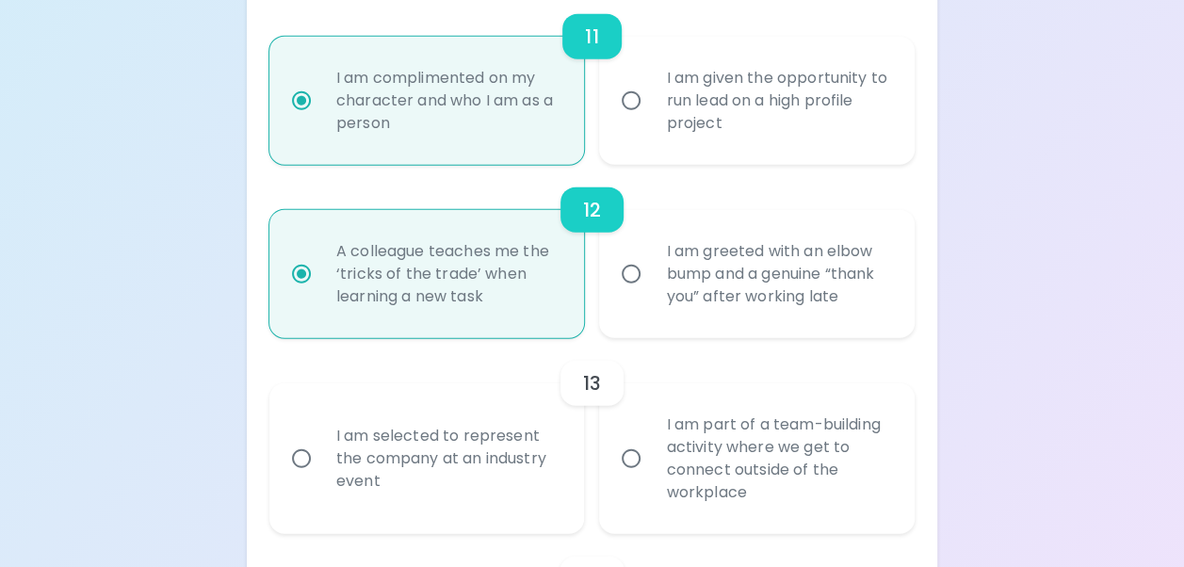
radio input "true"
click at [688, 482] on div "I am part of a team-building activity where we get to connect outside of the wo…" at bounding box center [777, 459] width 253 height 136
click at [651, 478] on input "I am part of a team-building activity where we get to connect outside of the wo…" at bounding box center [631, 459] width 40 height 40
radio input "false"
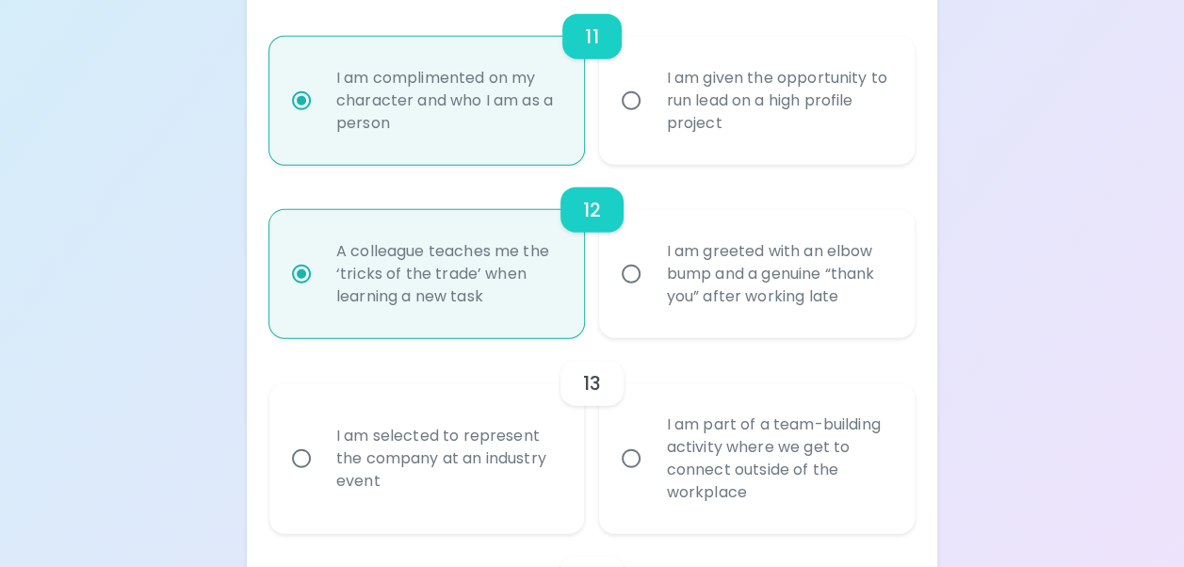
radio input "false"
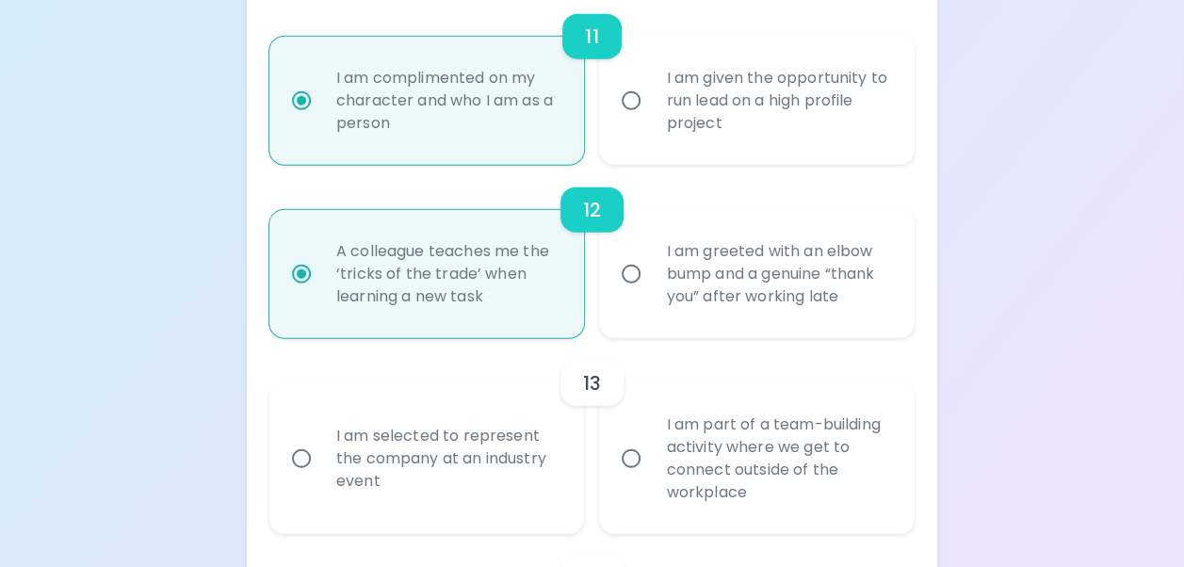
radio input "false"
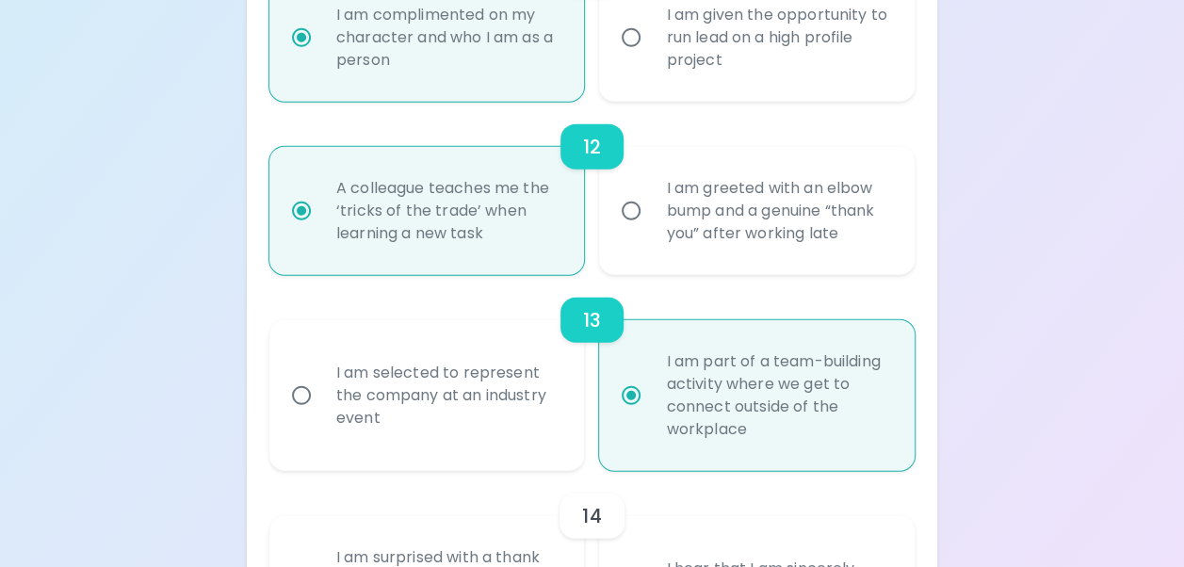
scroll to position [2366, 0]
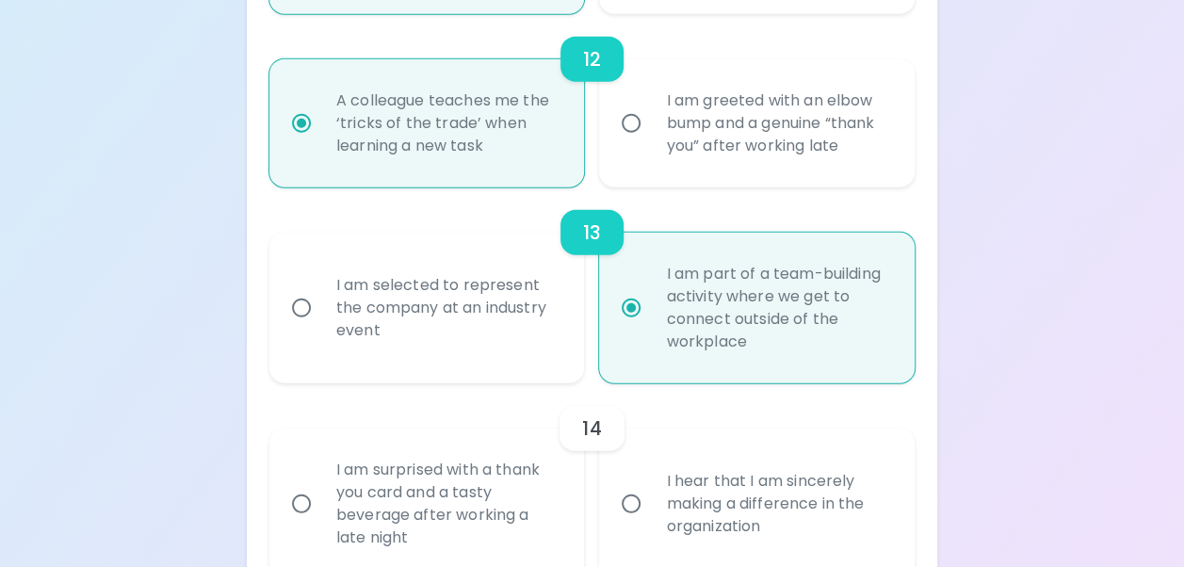
radio input "true"
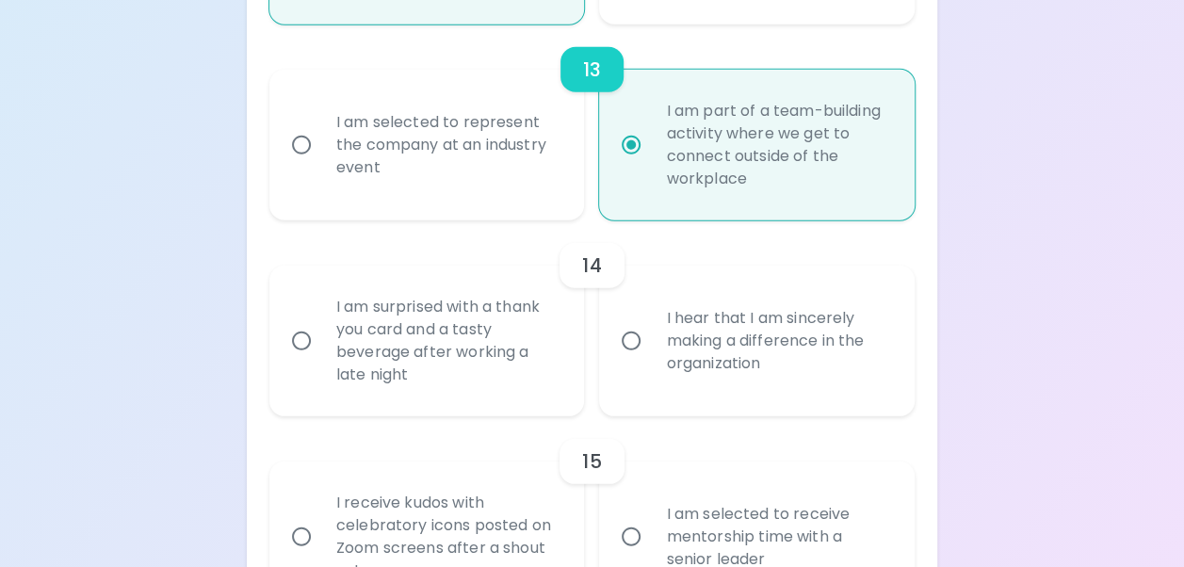
scroll to position [2554, 0]
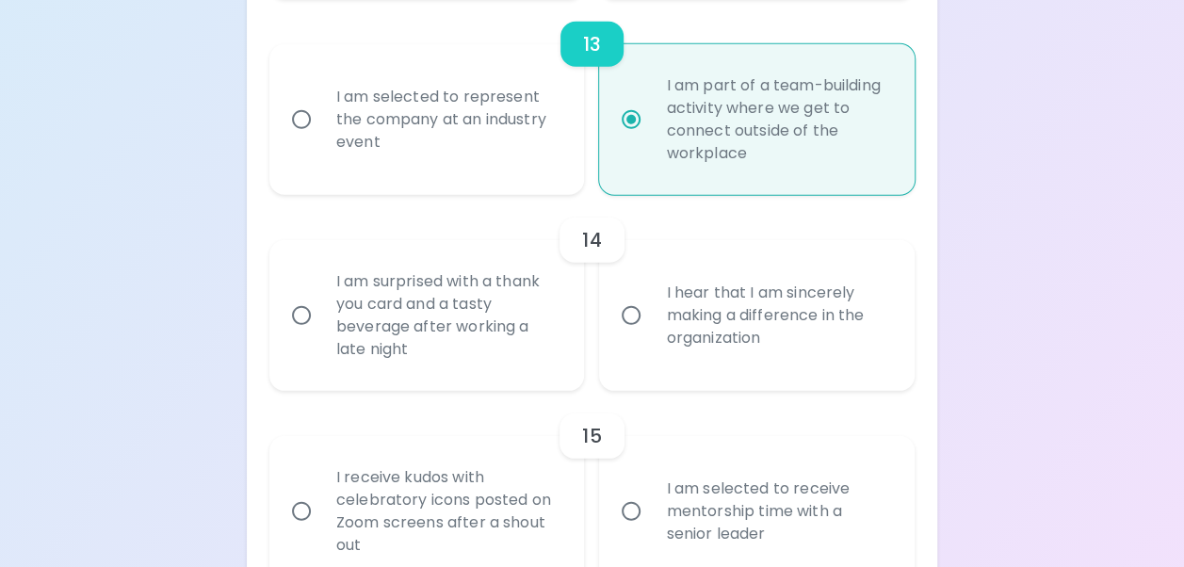
click at [623, 389] on label "I hear that I am sincerely making a difference in the organization" at bounding box center [747, 315] width 316 height 151
click at [623, 335] on input "I hear that I am sincerely making a difference in the organization" at bounding box center [631, 316] width 40 height 40
radio input "false"
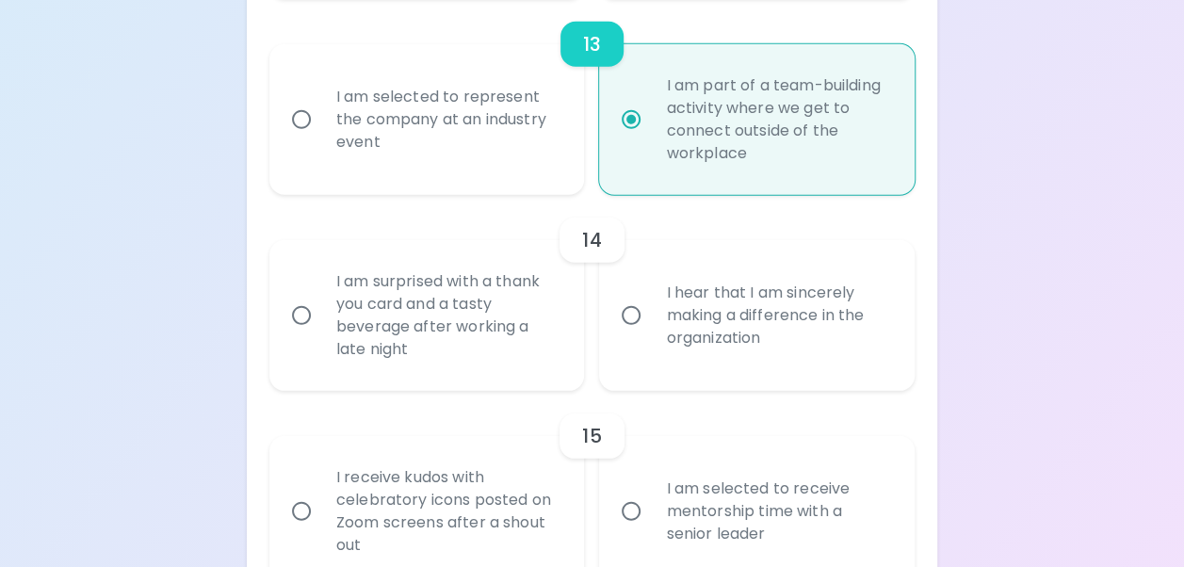
radio input "false"
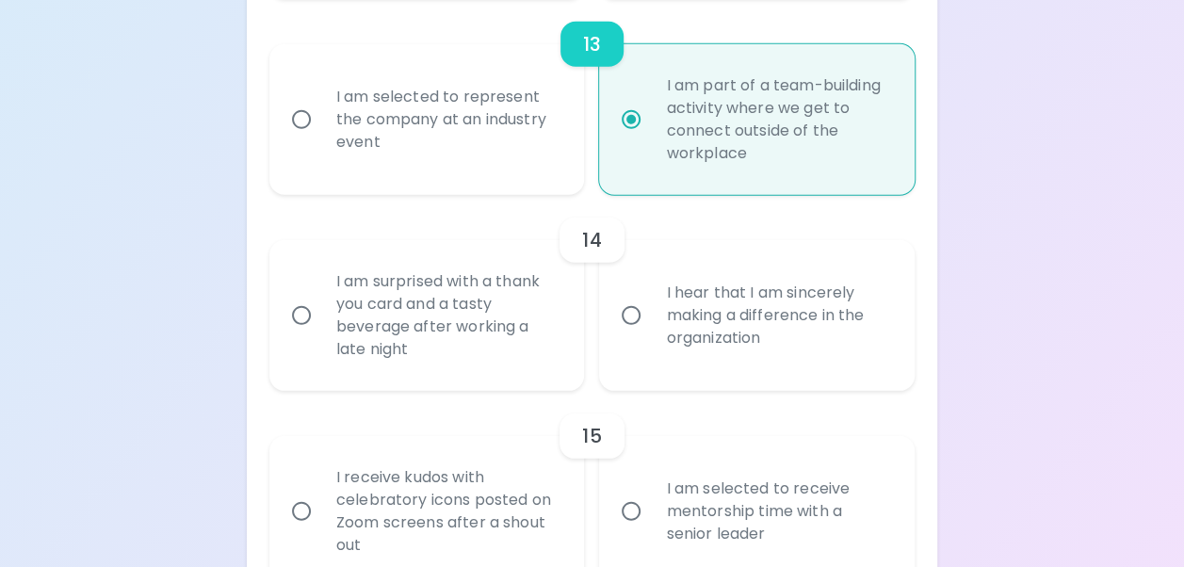
radio input "false"
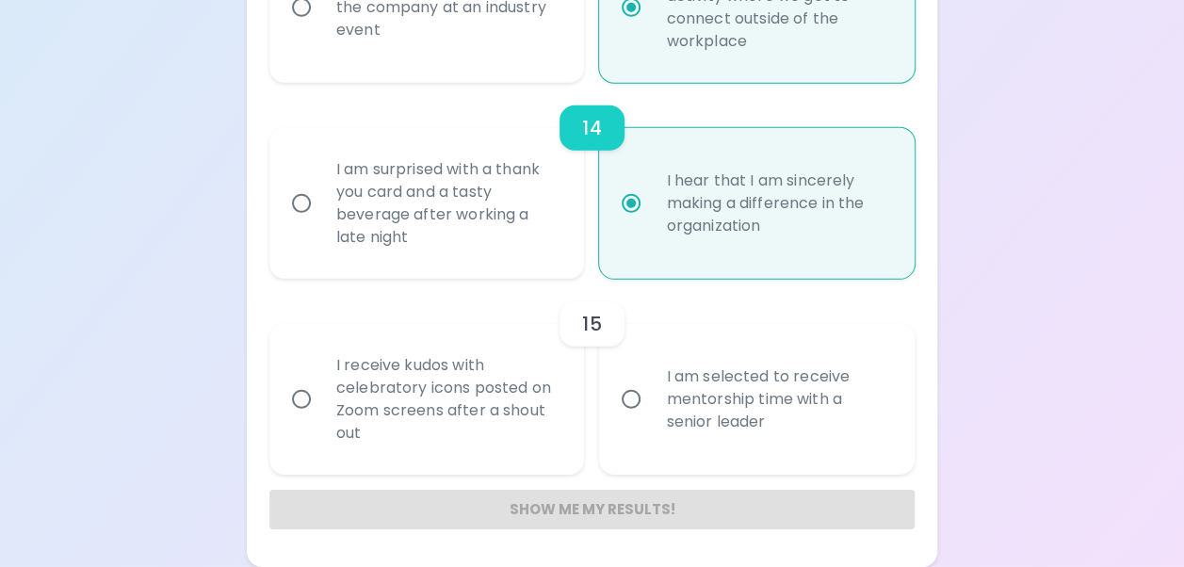
scroll to position [2688, 0]
radio input "true"
click at [428, 397] on div "I receive kudos with celebratory icons posted on Zoom screens after a shout out" at bounding box center [447, 400] width 253 height 136
click at [321, 397] on input "I receive kudos with celebratory icons posted on Zoom screens after a shout out" at bounding box center [302, 400] width 40 height 40
radio input "false"
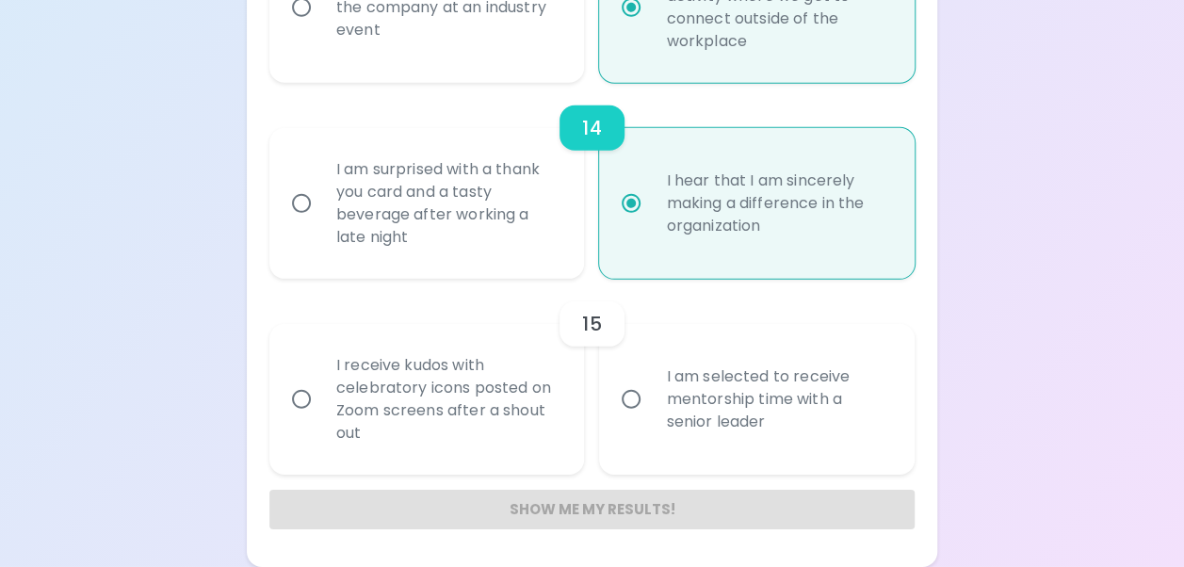
radio input "false"
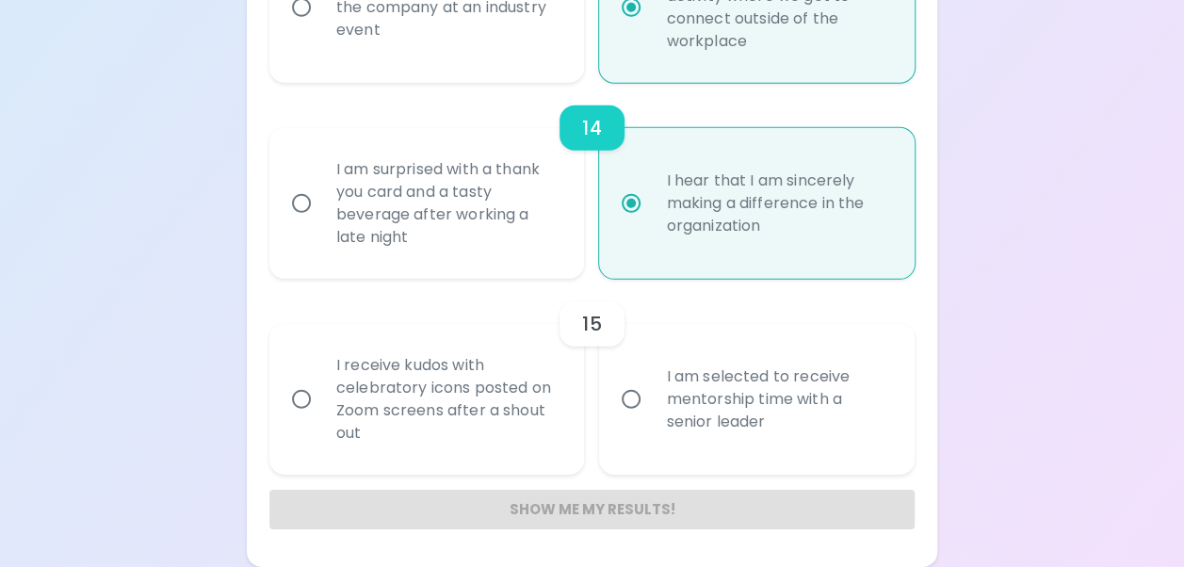
radio input "false"
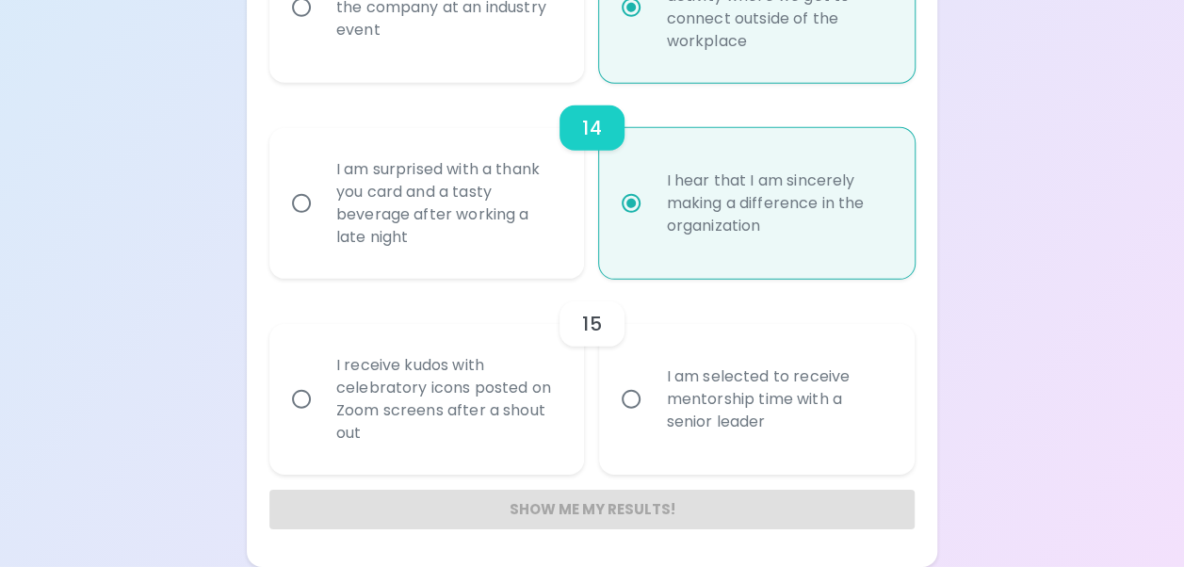
radio input "false"
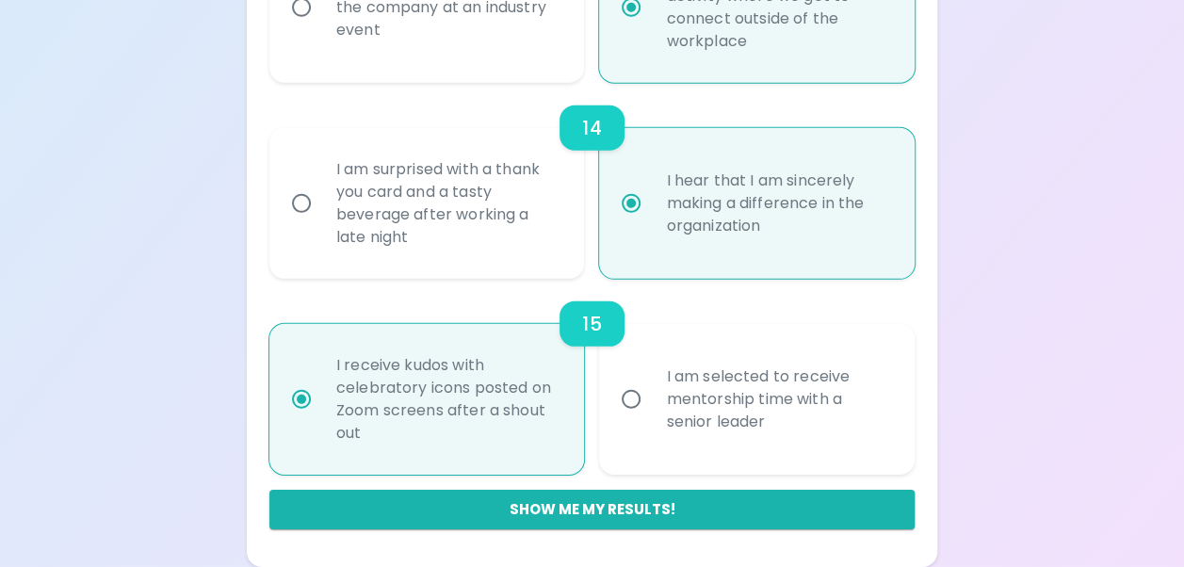
radio input "true"
click at [466, 494] on button "Show me my results!" at bounding box center [591, 510] width 645 height 40
radio input "false"
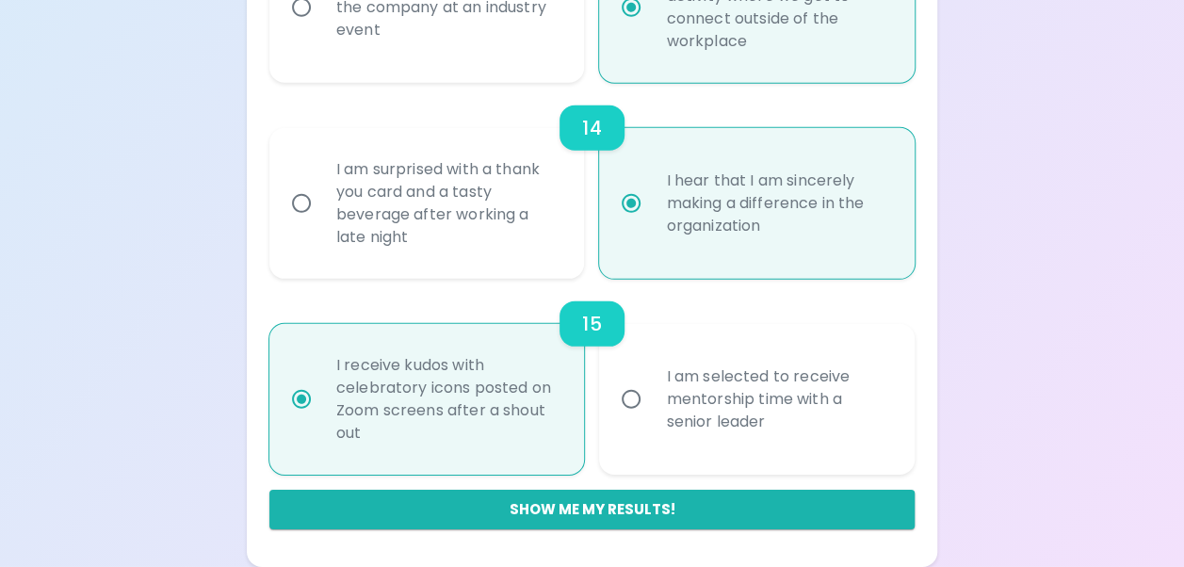
radio input "false"
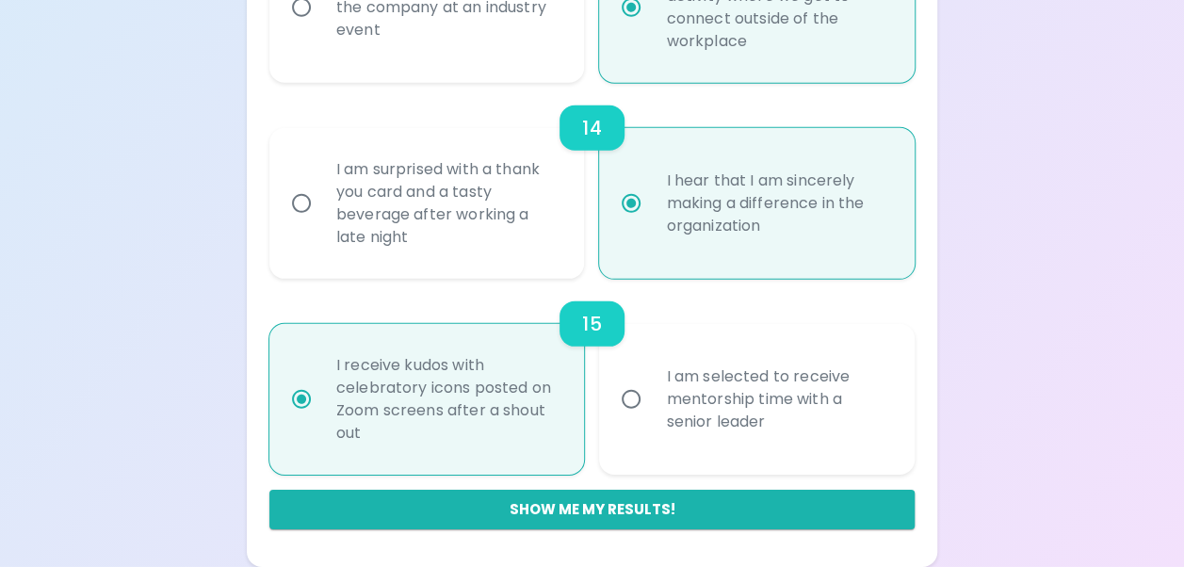
radio input "false"
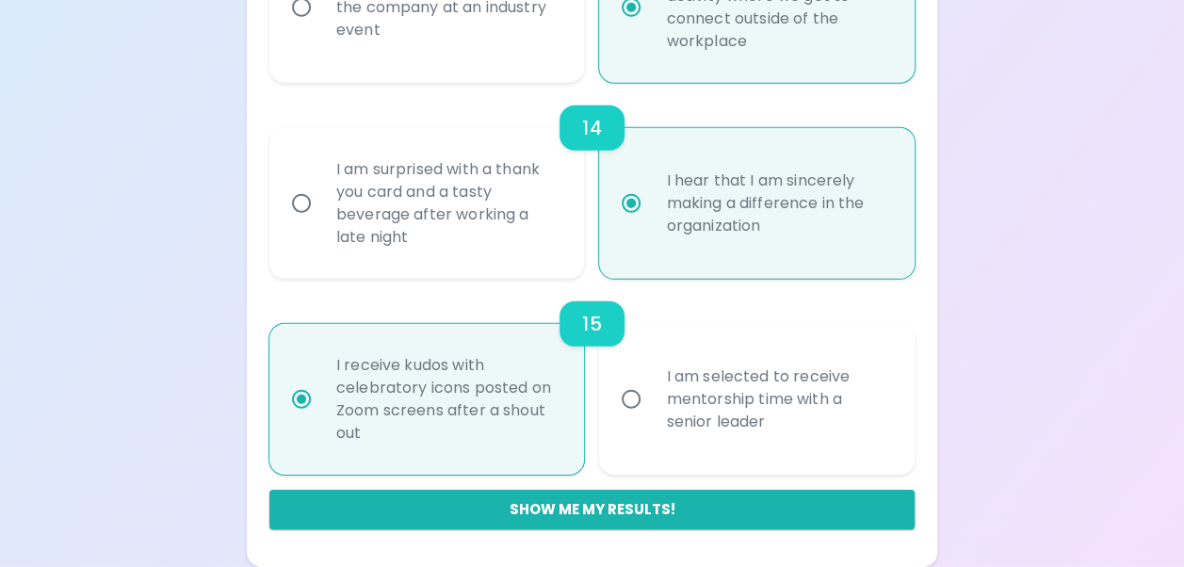
radio input "false"
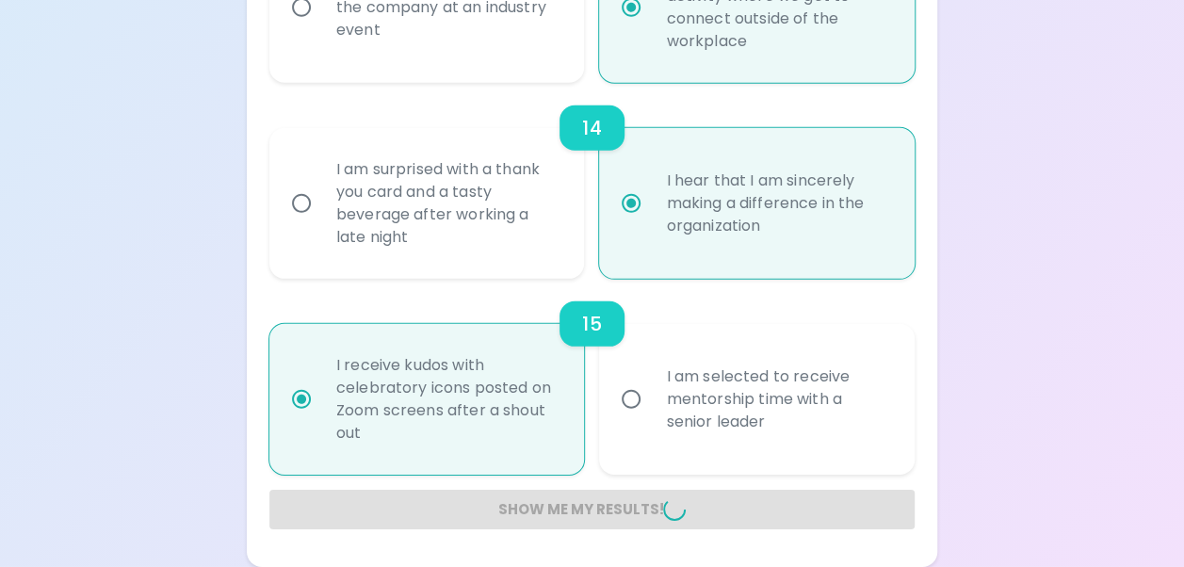
radio input "false"
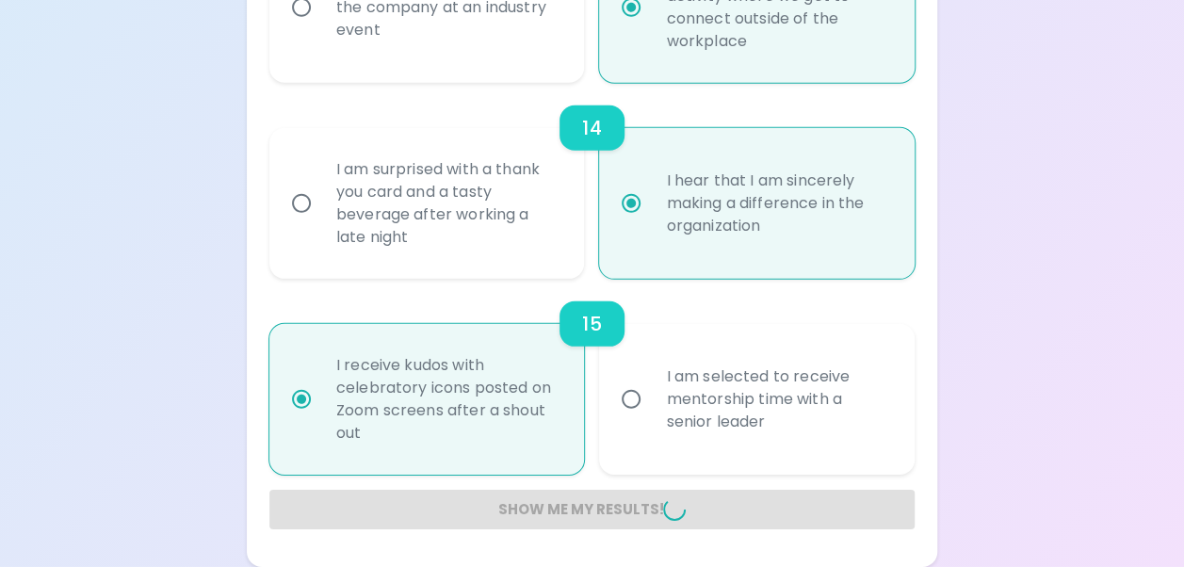
radio input "false"
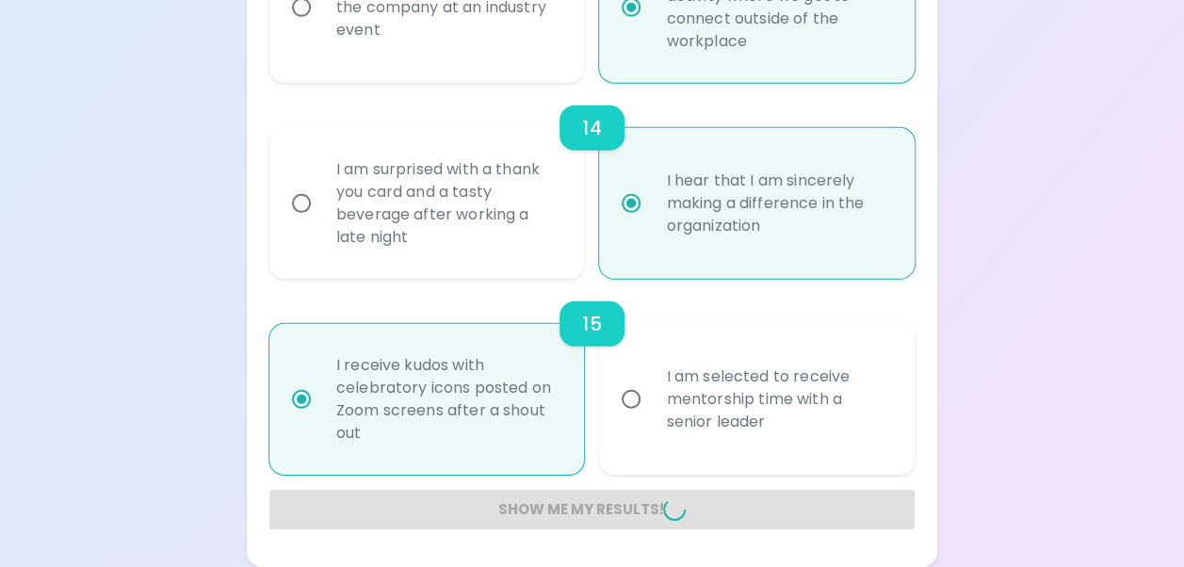
radio input "false"
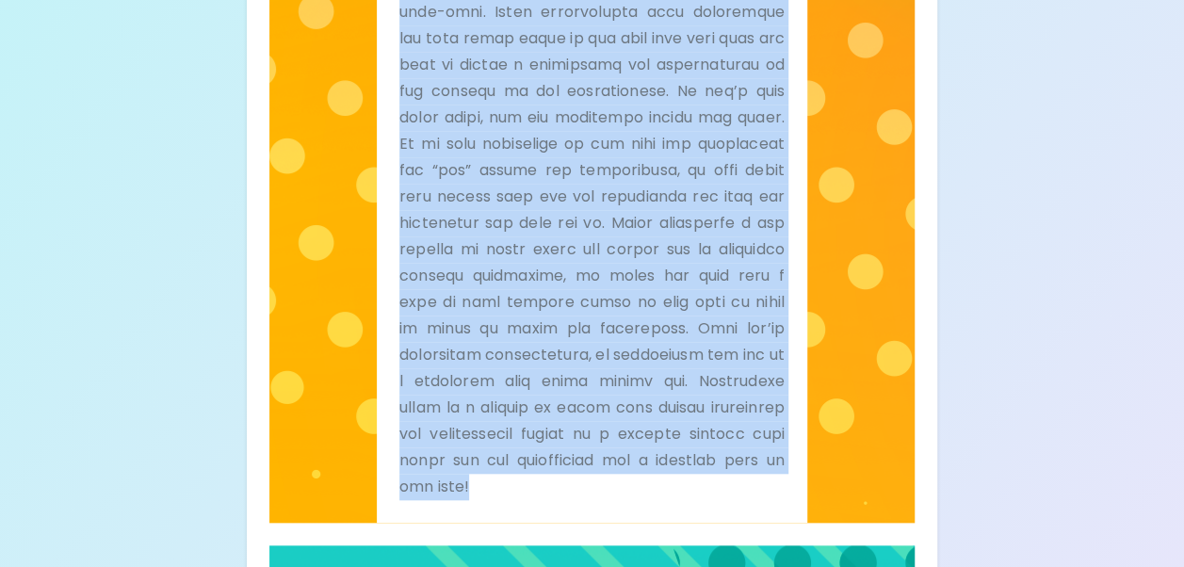
scroll to position [901, 0]
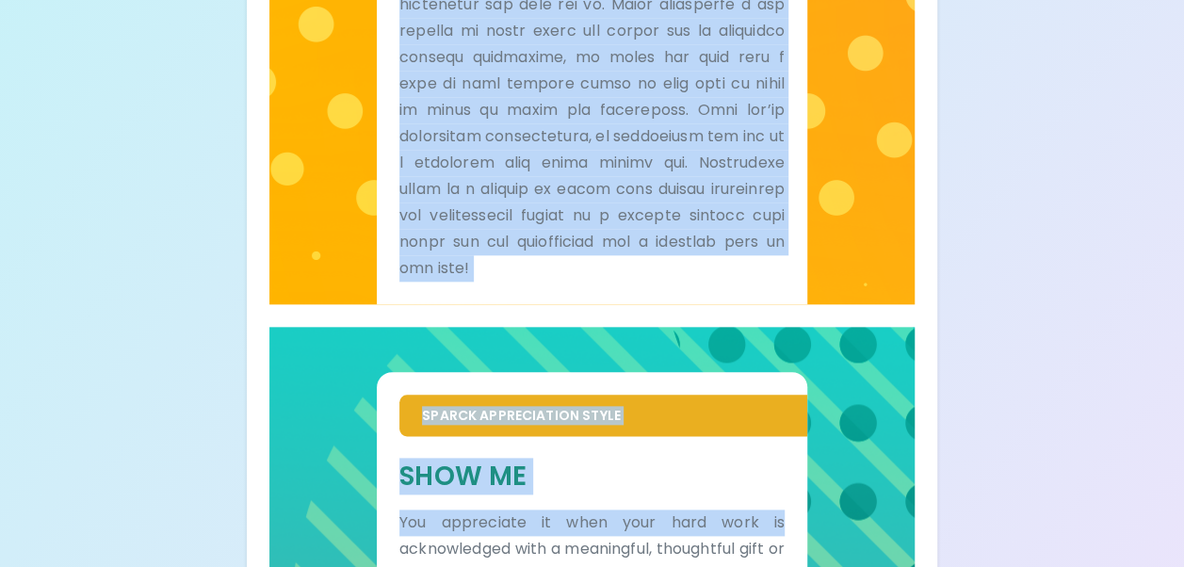
drag, startPoint x: 396, startPoint y: 13, endPoint x: 840, endPoint y: 581, distance: 721.2
click at [840, 566] on html "Your Sparck Appreciation Style Results Check your email for the full results! D…" at bounding box center [592, 123] width 1184 height 2048
